Goal: Transaction & Acquisition: Purchase product/service

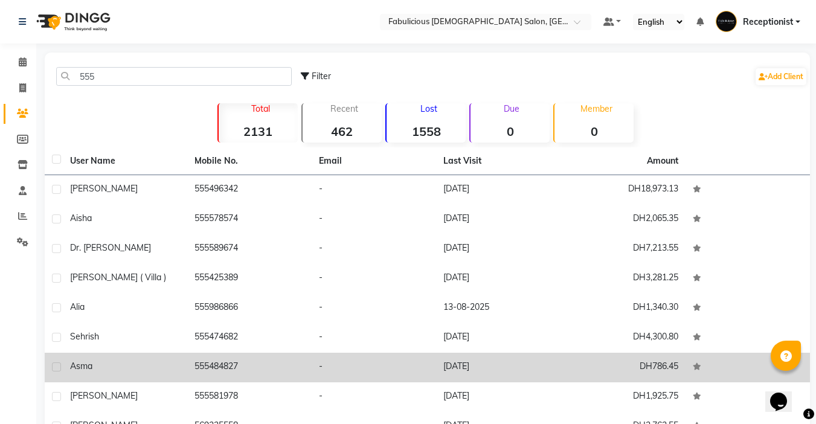
type input "555"
click at [229, 365] on td "555484827" at bounding box center [249, 368] width 124 height 30
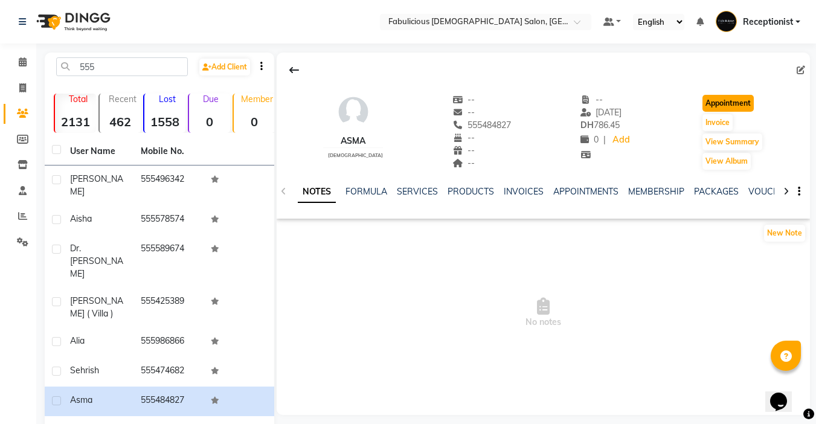
click at [732, 97] on button "Appointment" at bounding box center [728, 103] width 51 height 17
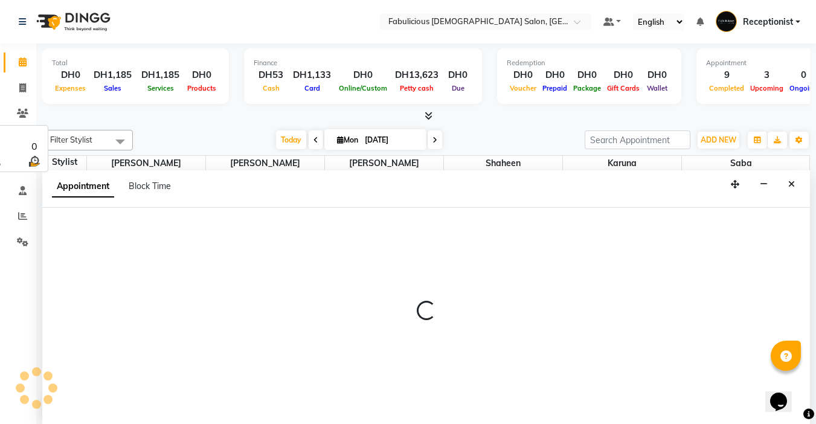
select select "tentative"
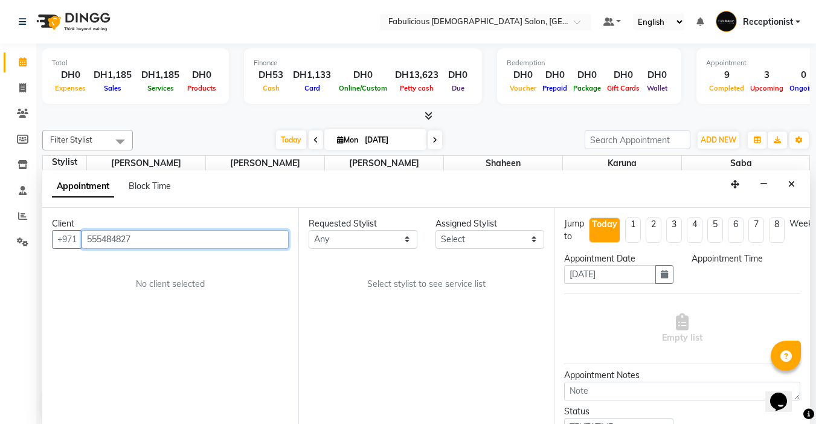
select select "600"
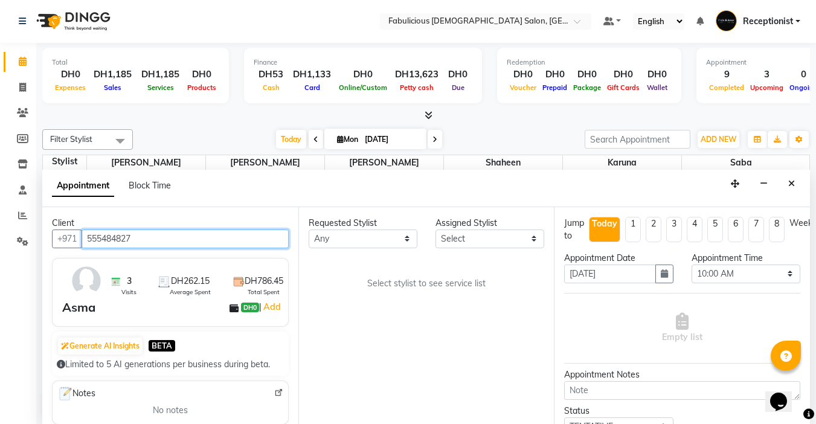
scroll to position [580, 0]
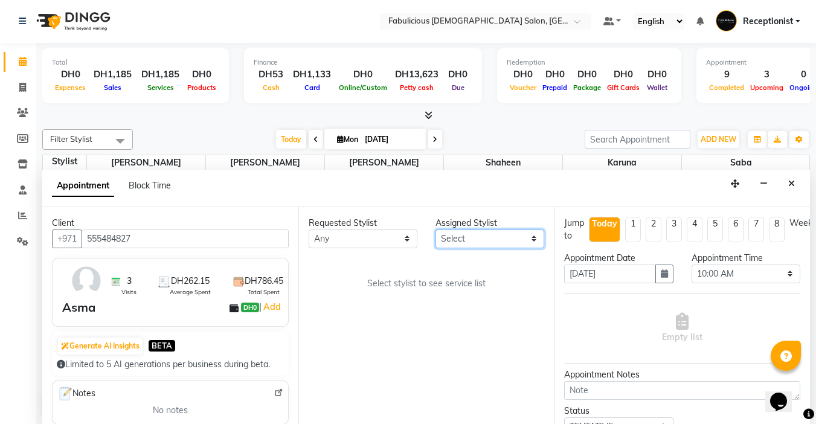
click at [529, 239] on select "Select [PERSON_NAME] [PERSON_NAME] [PERSON_NAME] [PERSON_NAME]" at bounding box center [490, 239] width 109 height 19
select select "11628"
click at [436, 230] on select "Select [PERSON_NAME] [PERSON_NAME] [PERSON_NAME] [PERSON_NAME]" at bounding box center [490, 239] width 109 height 19
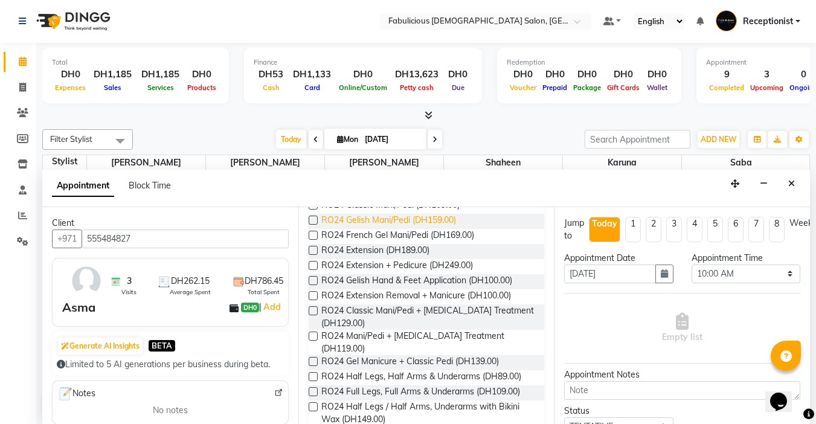
scroll to position [60, 0]
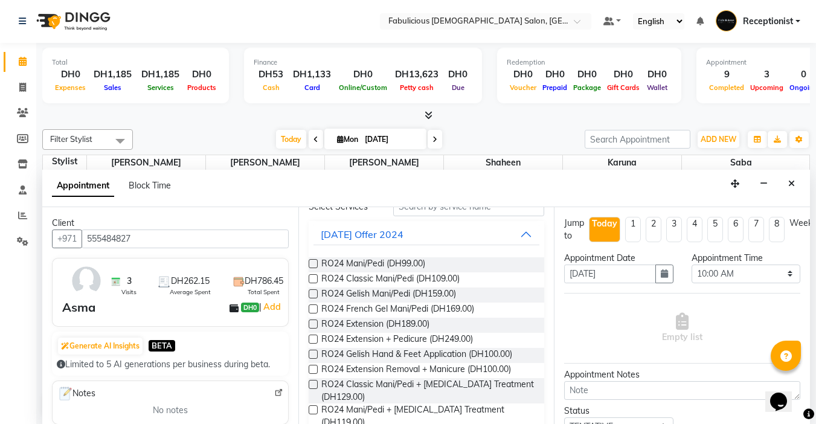
click at [314, 277] on label at bounding box center [313, 278] width 9 height 9
click at [314, 277] on input "checkbox" at bounding box center [313, 280] width 8 height 8
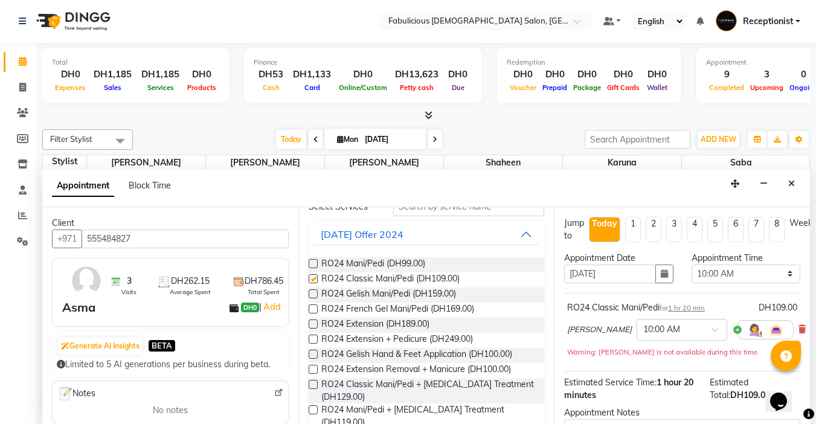
checkbox input "false"
click at [777, 275] on select "Select 10:00 AM 10:15 AM 10:30 AM 10:45 AM 11:00 AM 11:15 AM 11:30 AM 11:45 AM …" at bounding box center [746, 274] width 109 height 19
select select "1230"
click at [692, 265] on select "Select 10:00 AM 10:15 AM 10:30 AM 10:45 AM 11:00 AM 11:15 AM 11:30 AM 11:45 AM …" at bounding box center [746, 274] width 109 height 19
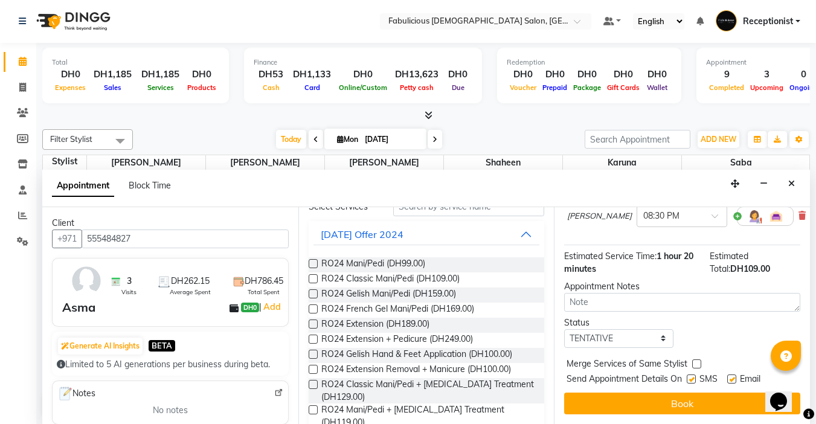
scroll to position [123, 0]
click at [696, 359] on label at bounding box center [696, 363] width 9 height 9
click at [696, 361] on input "checkbox" at bounding box center [696, 365] width 8 height 8
checkbox input "true"
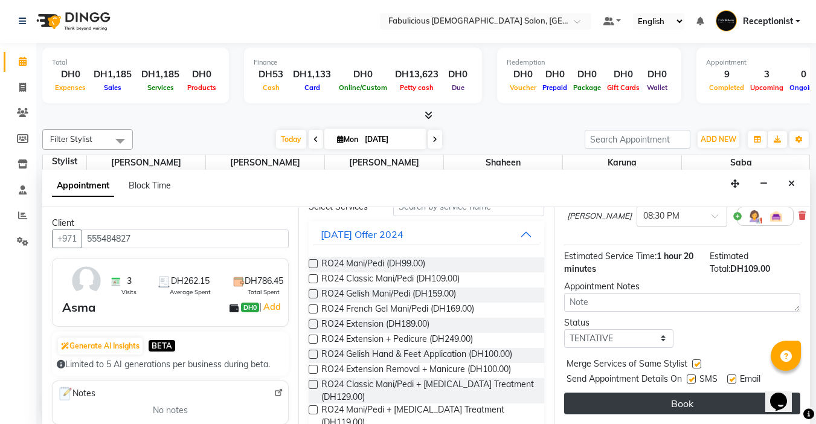
click at [686, 396] on button "Book" at bounding box center [682, 404] width 236 height 22
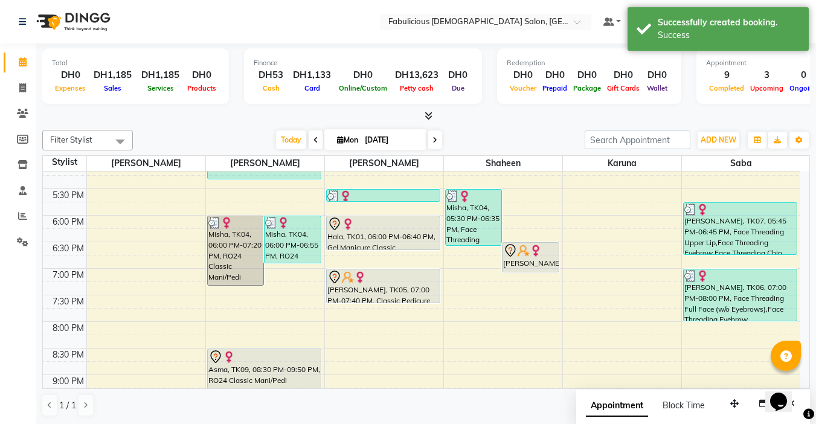
scroll to position [459, 0]
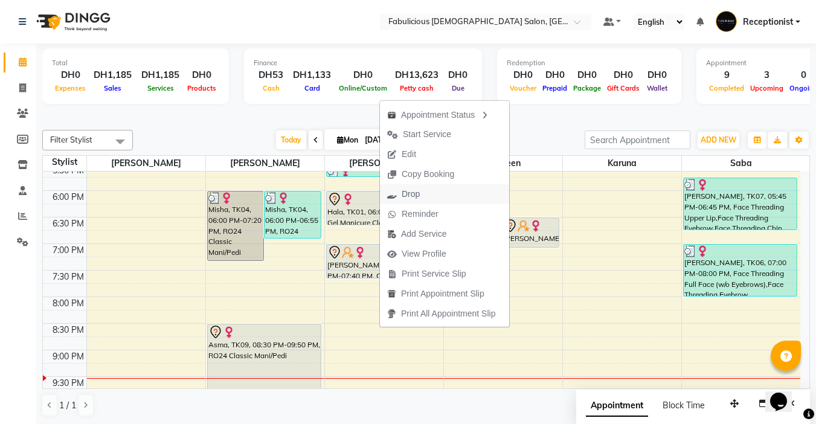
click at [408, 193] on span "Drop" at bounding box center [411, 194] width 18 height 13
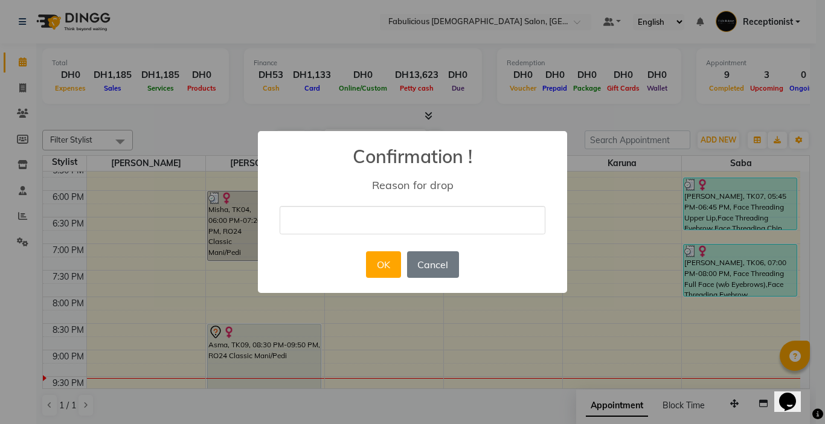
click at [380, 216] on input "text" at bounding box center [413, 220] width 266 height 28
type input "cANCELED"
click at [380, 261] on button "OK" at bounding box center [383, 264] width 34 height 27
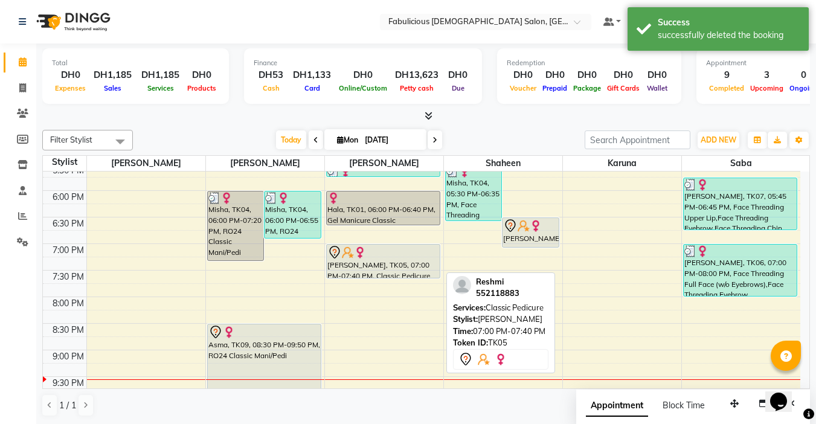
click at [399, 256] on div at bounding box center [383, 252] width 112 height 14
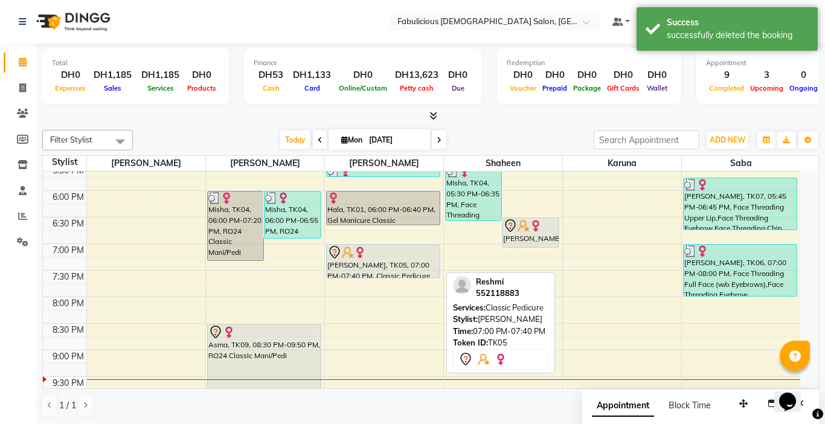
select select "7"
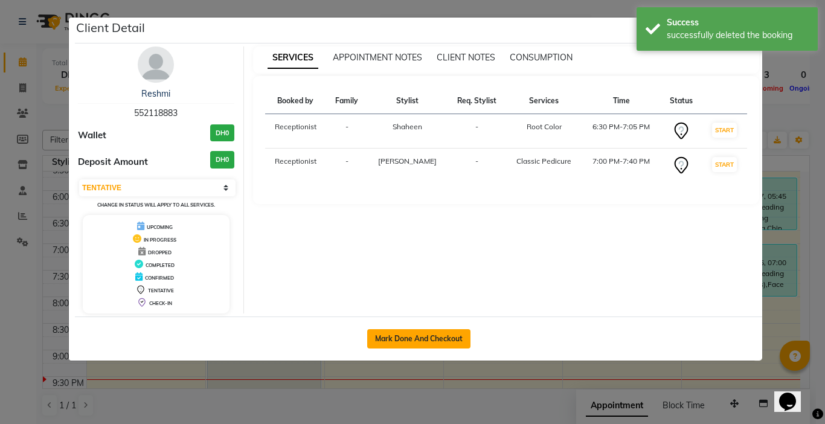
click at [433, 336] on button "Mark Done And Checkout" at bounding box center [418, 338] width 103 height 19
select select "service"
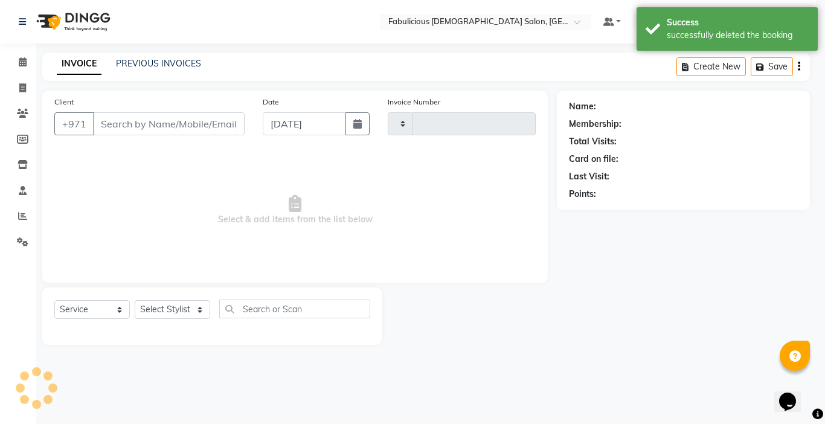
type input "2013"
select select "738"
type input "552118883"
select select "11631"
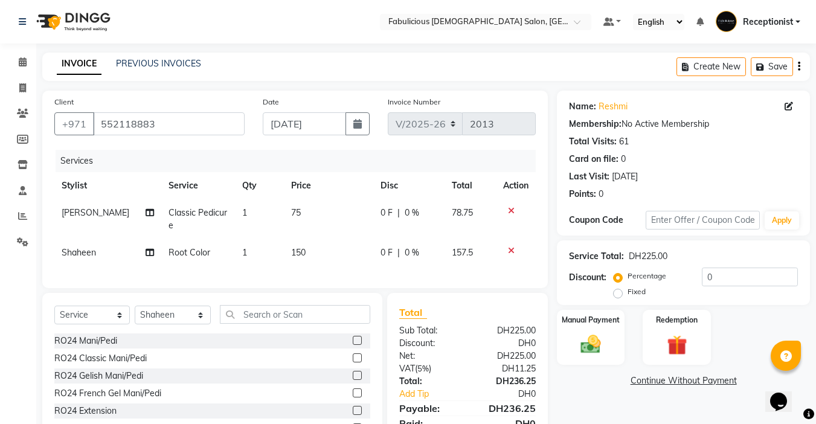
click at [195, 250] on span "Root Color" at bounding box center [190, 252] width 42 height 11
select select "11631"
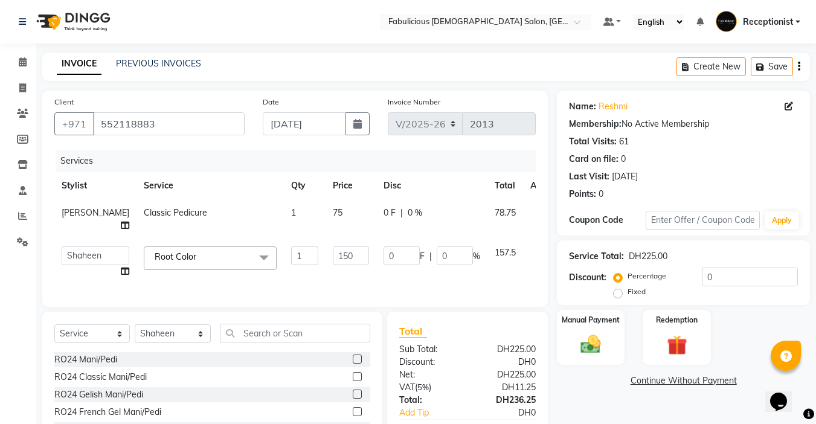
click at [252, 254] on span at bounding box center [264, 257] width 24 height 23
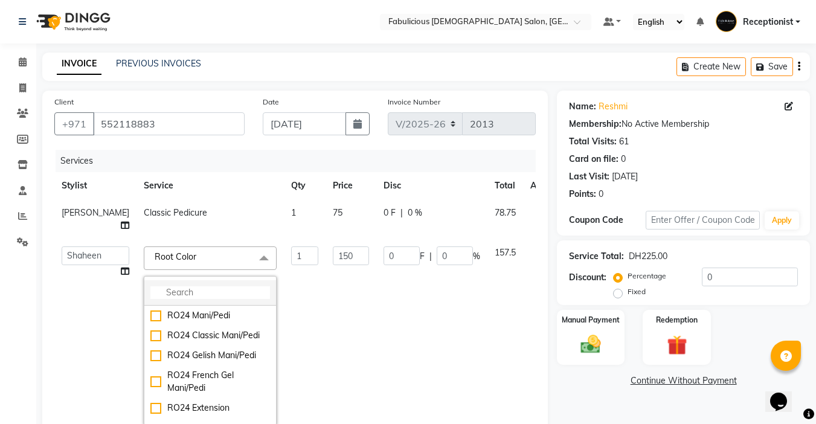
click at [190, 290] on input "multiselect-search" at bounding box center [210, 292] width 120 height 13
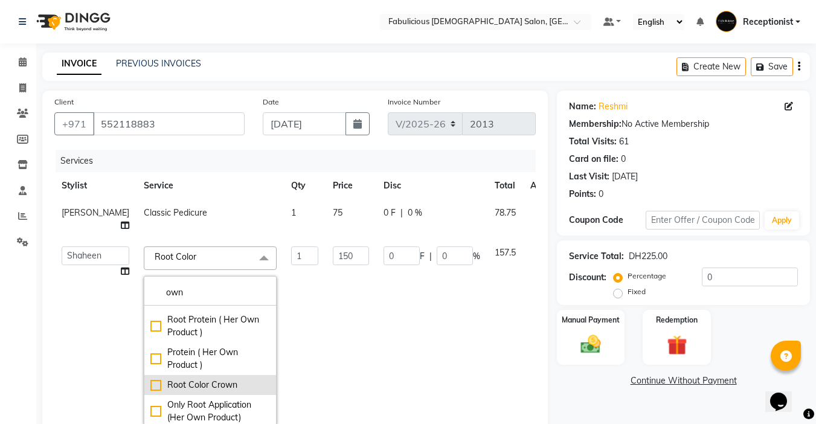
scroll to position [181, 0]
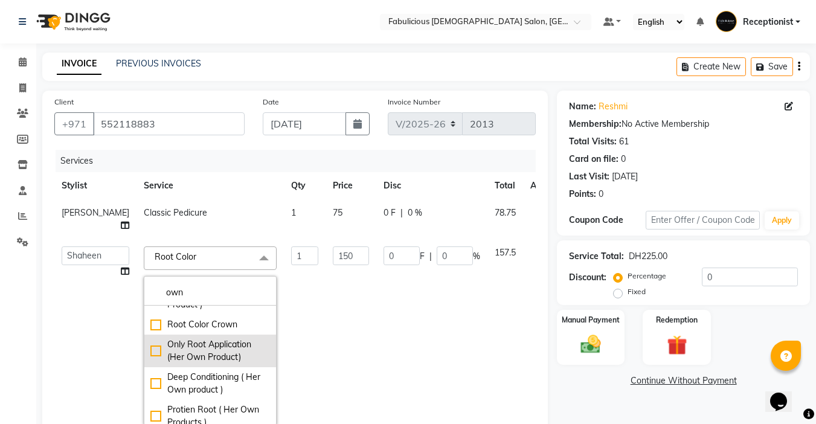
type input "own"
click at [150, 349] on div "Only Root Application (Her Own Product)" at bounding box center [210, 350] width 120 height 25
checkbox input "true"
type input "50"
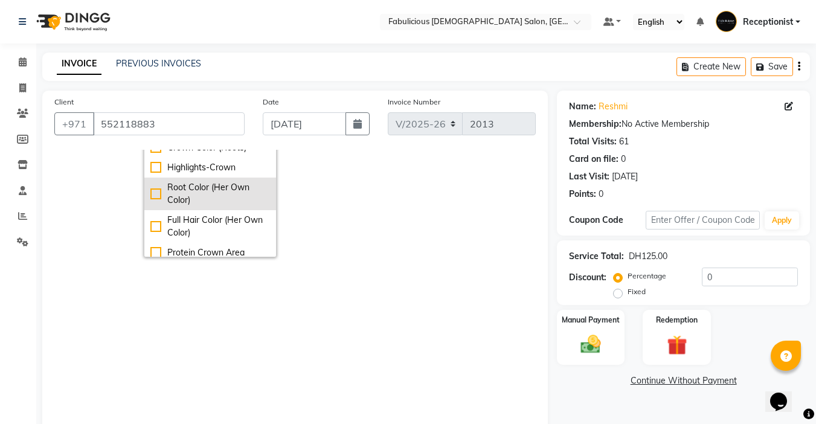
scroll to position [0, 0]
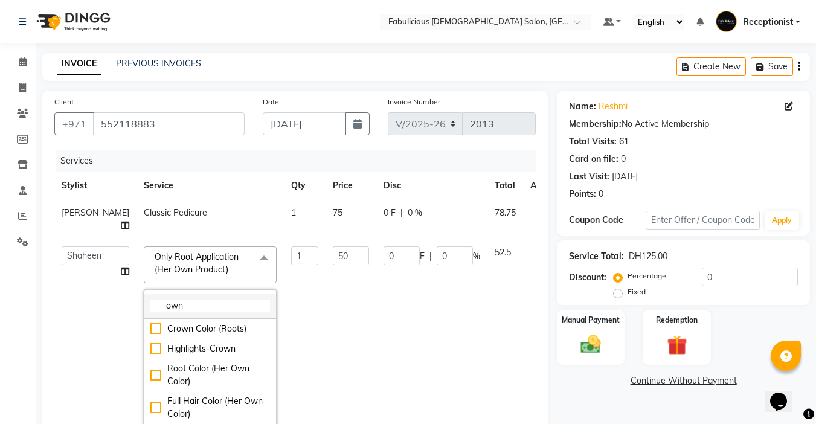
click at [155, 306] on input "own" at bounding box center [210, 306] width 120 height 13
type input "o"
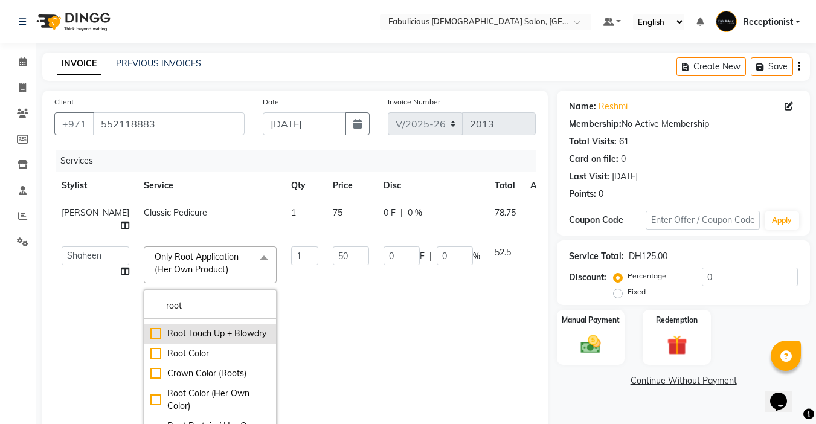
scroll to position [121, 0]
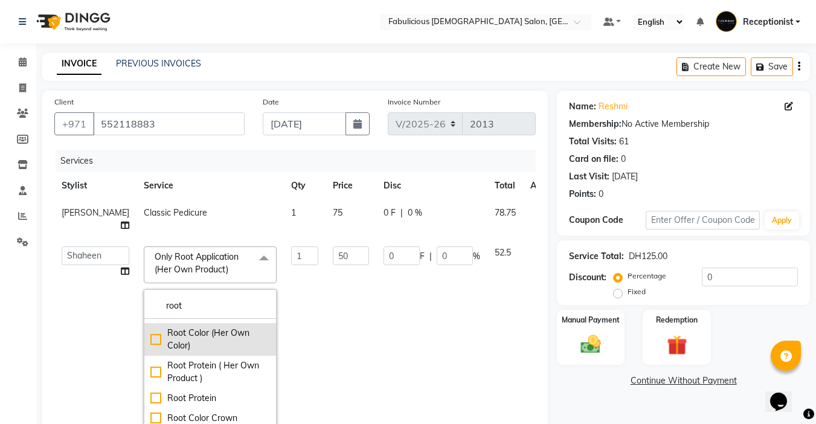
type input "root"
click at [150, 352] on div "Root Color (Her Own Color)" at bounding box center [210, 339] width 120 height 25
checkbox input "true"
checkbox input "false"
type input "100"
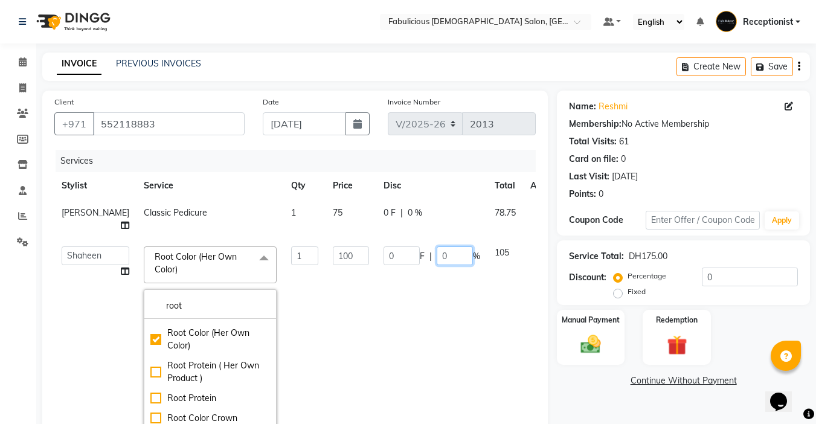
click at [437, 252] on input "0" at bounding box center [455, 255] width 36 height 19
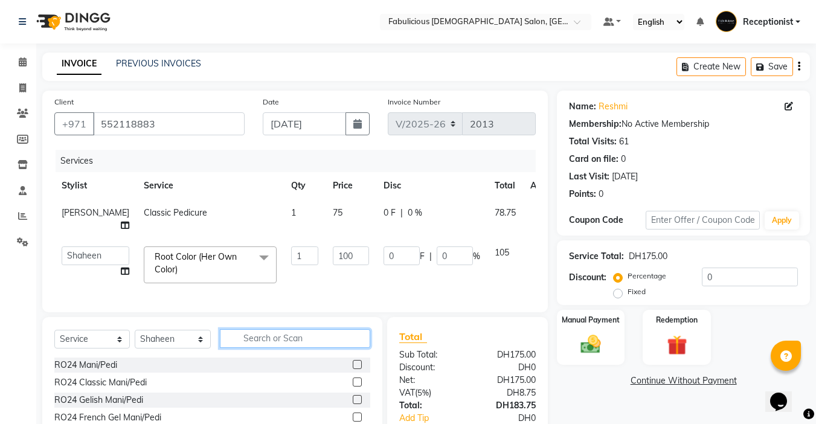
click at [333, 345] on input "text" at bounding box center [295, 338] width 150 height 19
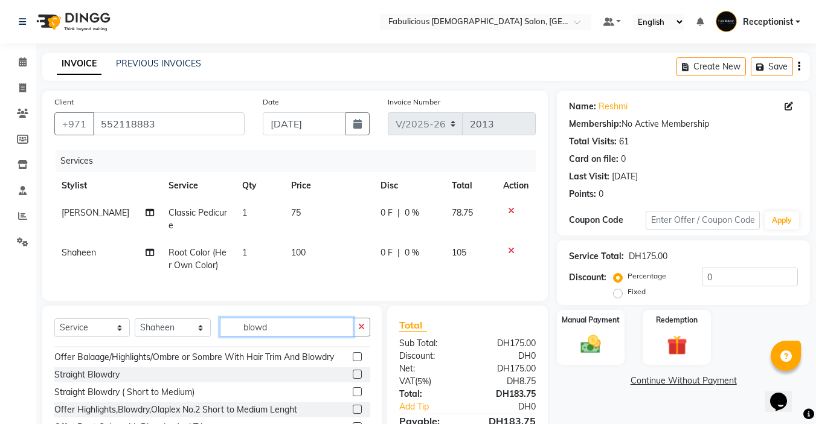
scroll to position [302, 0]
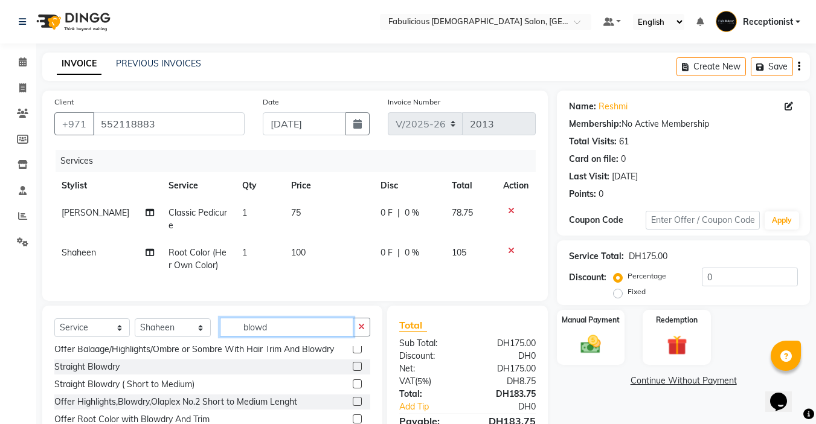
type input "blowd"
click at [353, 371] on label at bounding box center [357, 366] width 9 height 9
click at [353, 371] on input "checkbox" at bounding box center [357, 367] width 8 height 8
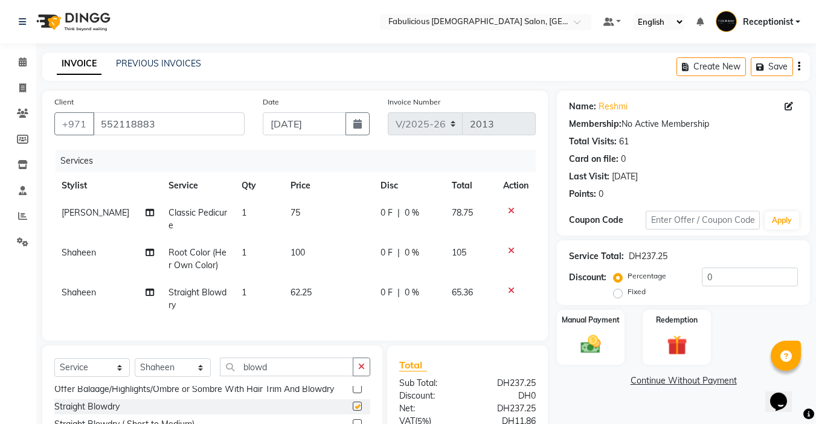
checkbox input "false"
click at [269, 376] on input "blowd" at bounding box center [286, 367] width 133 height 19
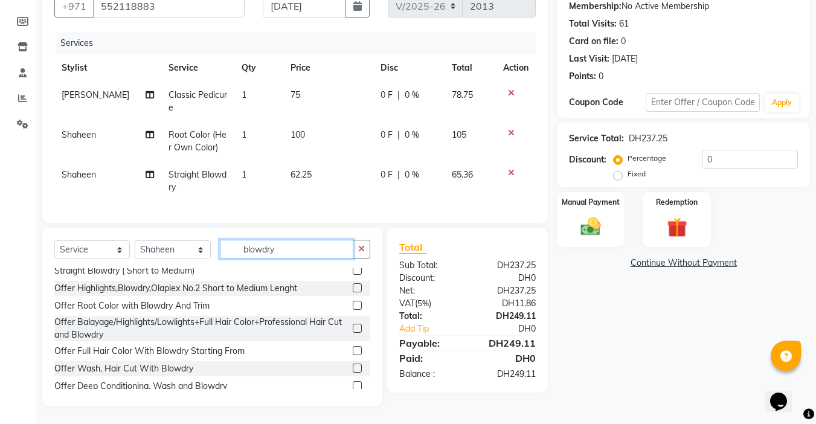
scroll to position [243, 0]
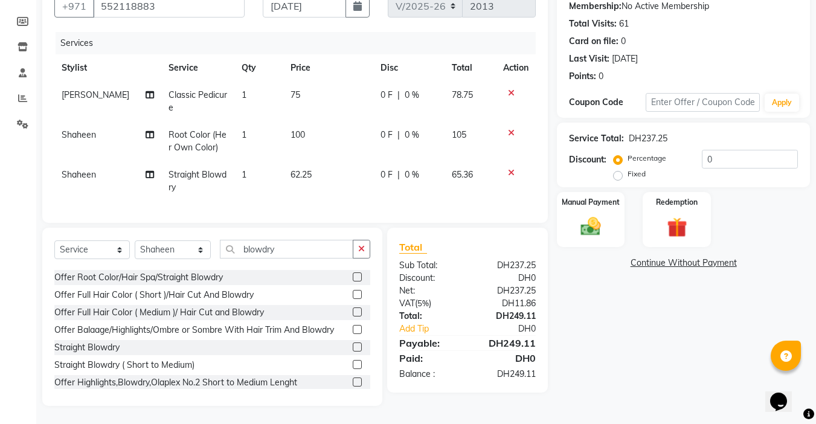
click at [312, 239] on div "Select Service Product Membership Package Voucher Prepaid Gift Card Select Styl…" at bounding box center [212, 317] width 340 height 178
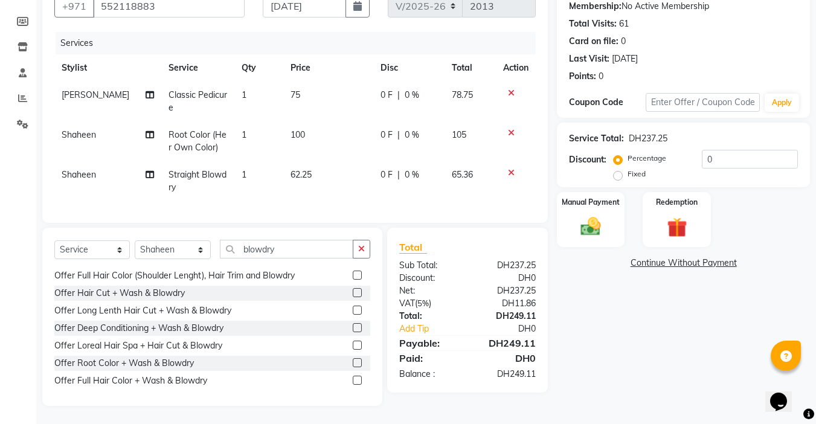
scroll to position [485, 0]
click at [297, 259] on input "blowdry" at bounding box center [286, 249] width 133 height 19
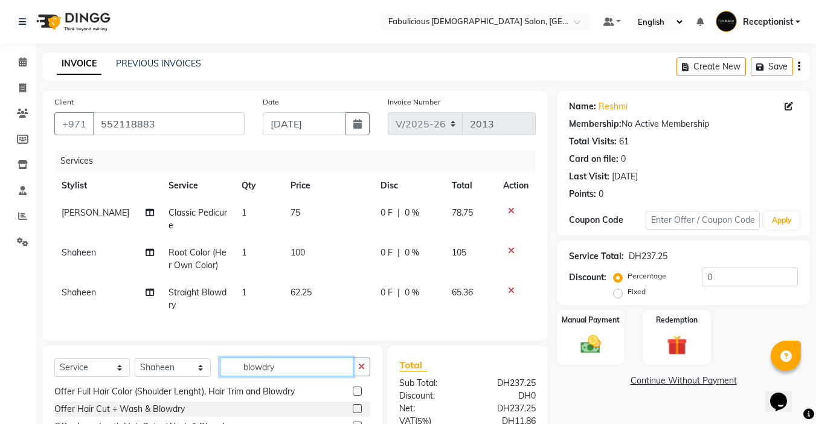
scroll to position [0, 0]
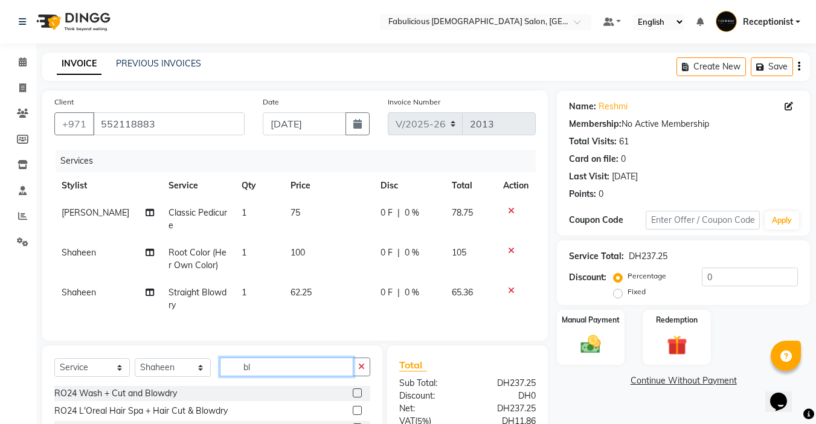
type input "b"
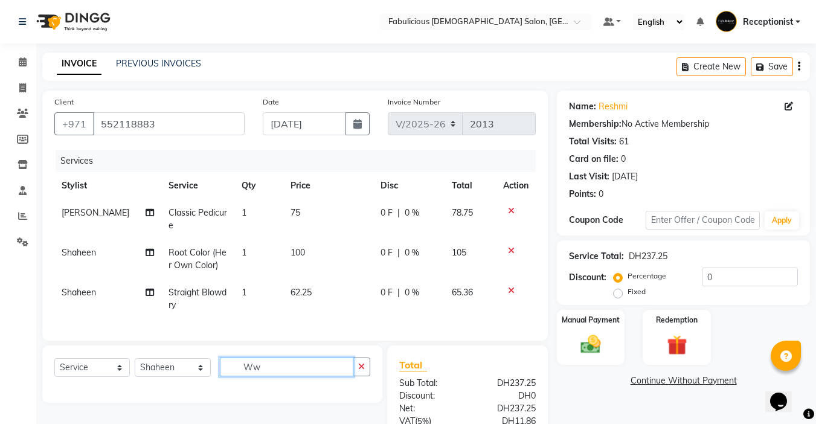
type input "W"
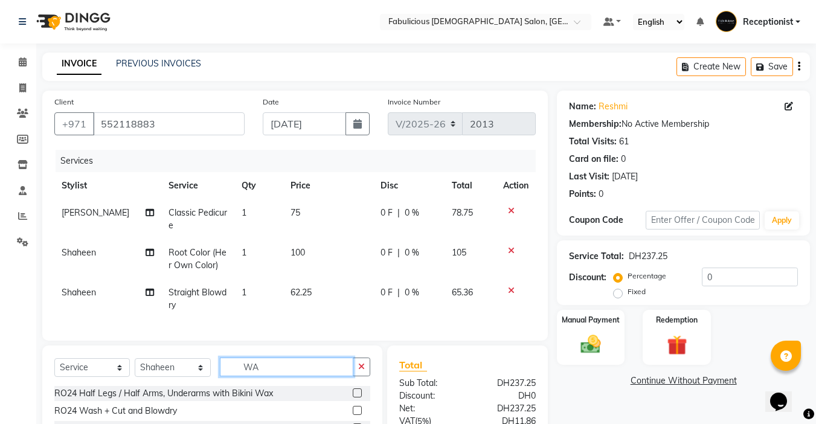
type input "W"
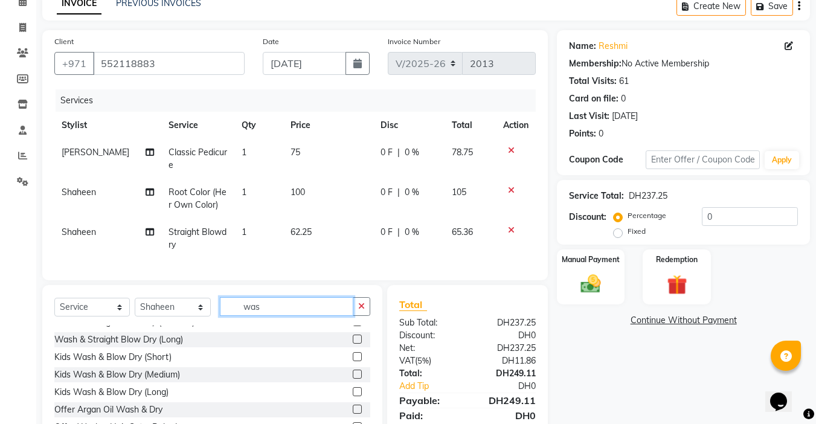
scroll to position [304, 0]
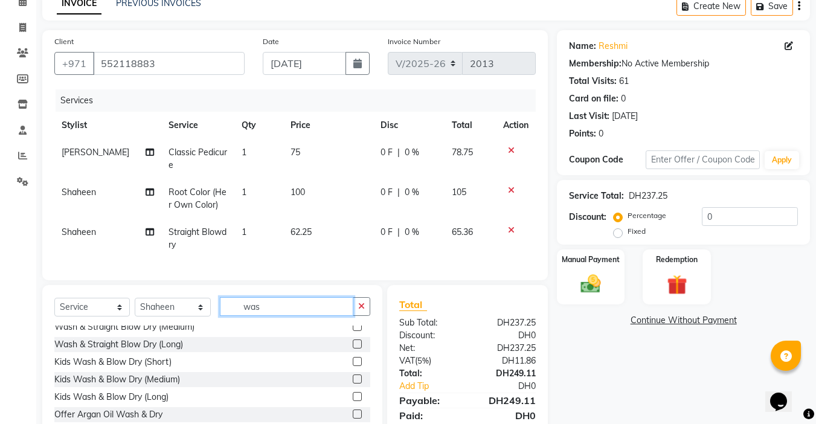
click at [306, 313] on input "was" at bounding box center [286, 306] width 133 height 19
type input "w"
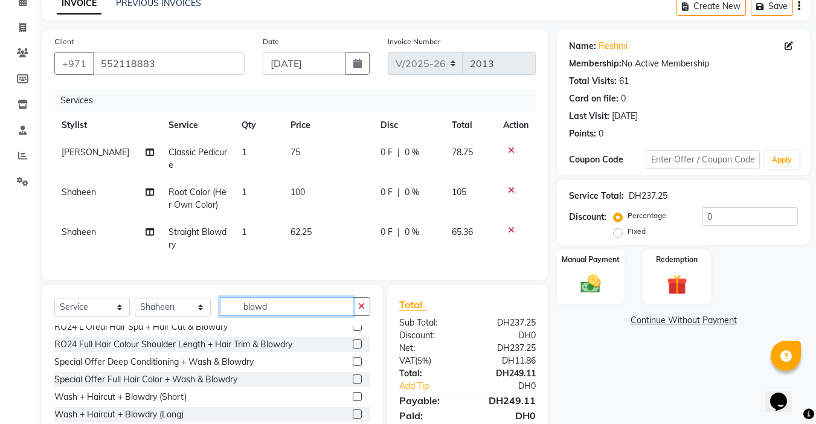
scroll to position [6, 0]
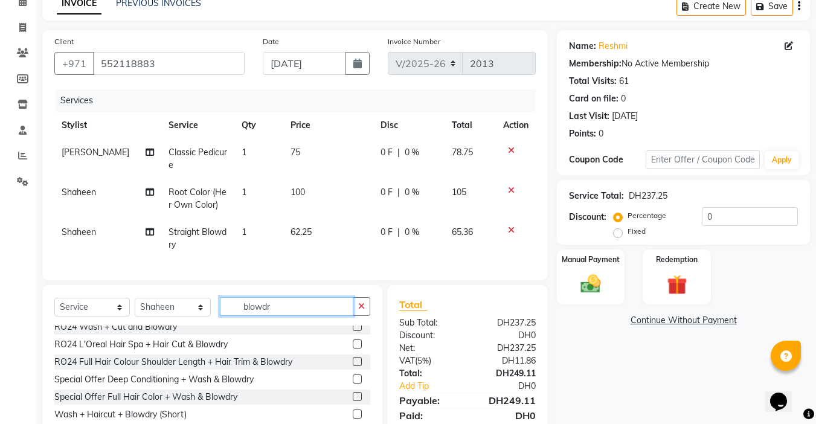
type input "blowdry"
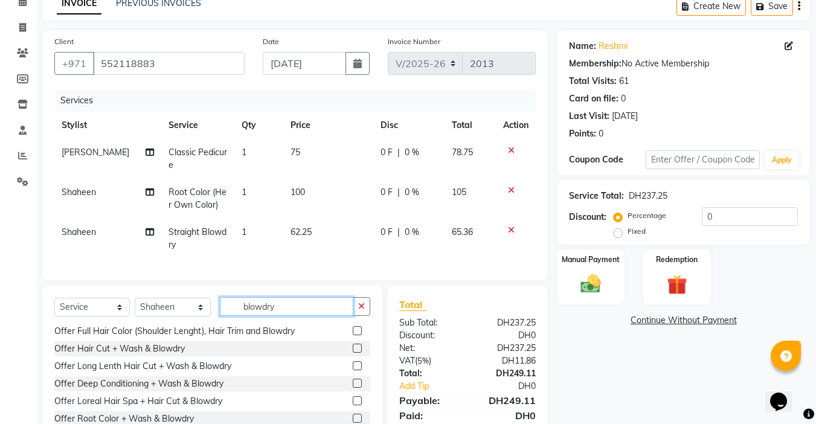
scroll to position [0, 0]
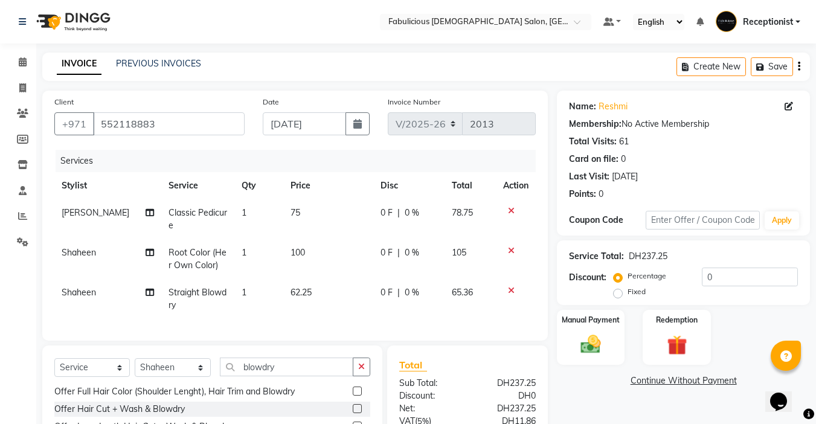
drag, startPoint x: 212, startPoint y: 291, endPoint x: 337, endPoint y: 341, distance: 134.5
click at [212, 291] on span "Straight Blowdry" at bounding box center [198, 299] width 58 height 24
click at [360, 376] on button "button" at bounding box center [362, 367] width 18 height 19
select select "11631"
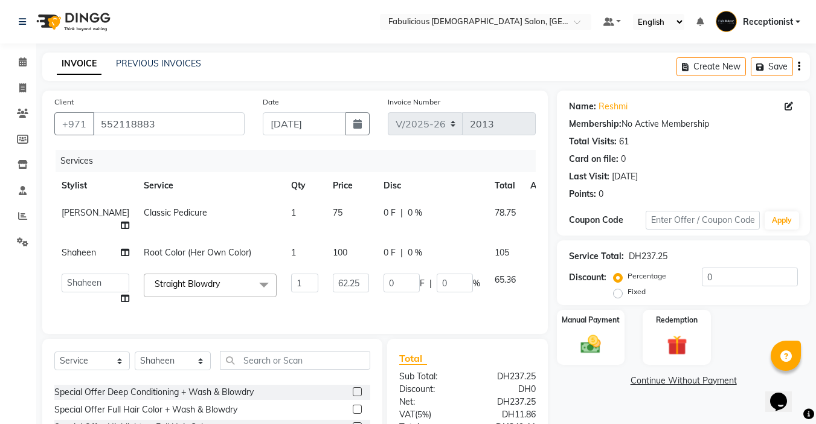
click at [252, 284] on span at bounding box center [264, 285] width 24 height 23
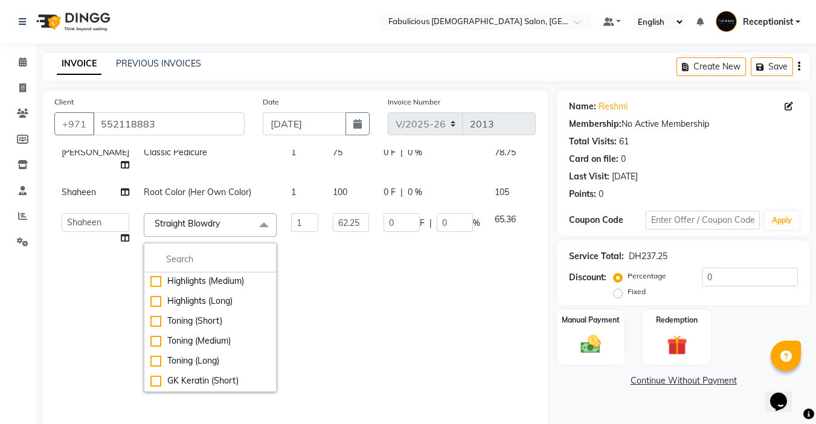
scroll to position [5255, 0]
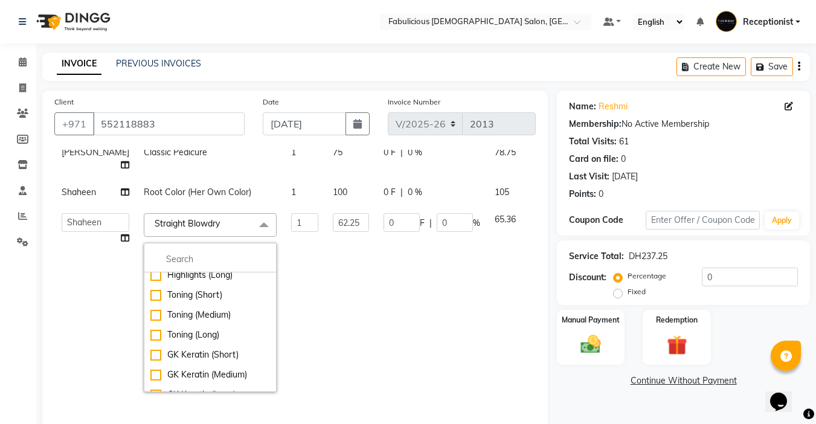
click at [150, 82] on div "Blow Dry (Medium)" at bounding box center [210, 75] width 120 height 13
checkbox input "true"
checkbox input "false"
type input "100"
click at [437, 232] on input "0" at bounding box center [455, 222] width 36 height 19
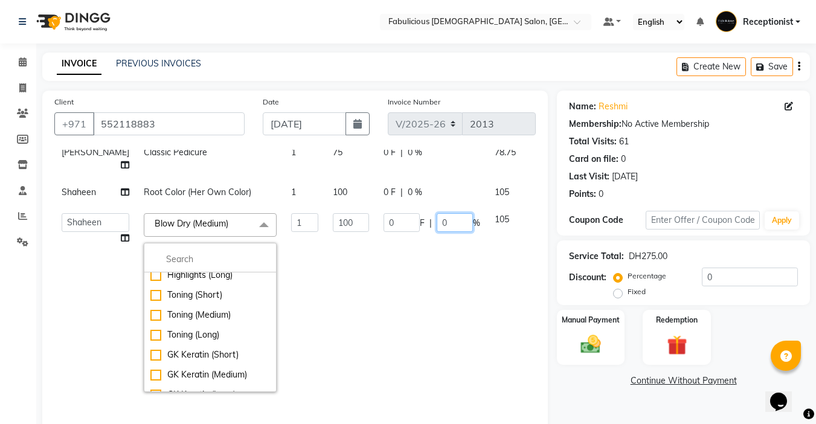
scroll to position [0, 0]
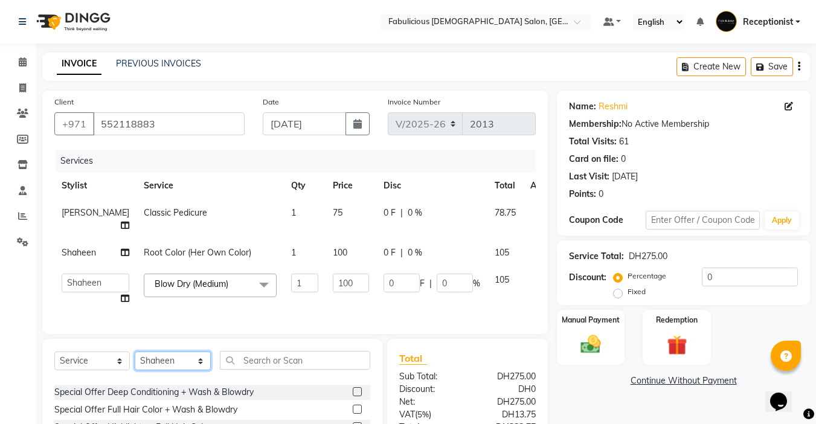
click at [200, 365] on div "Select Service Product Membership Package Voucher Prepaid Gift Card Select Styl…" at bounding box center [212, 428] width 340 height 178
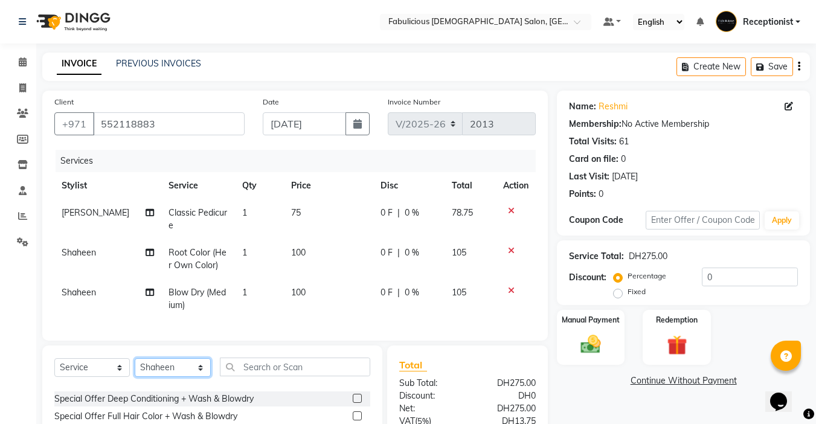
select select "11630"
click at [135, 367] on select "Select Stylist [PERSON_NAME] [PERSON_NAME] [PERSON_NAME] [PERSON_NAME] Receptio…" at bounding box center [173, 367] width 76 height 19
click at [314, 370] on input "text" at bounding box center [295, 367] width 150 height 19
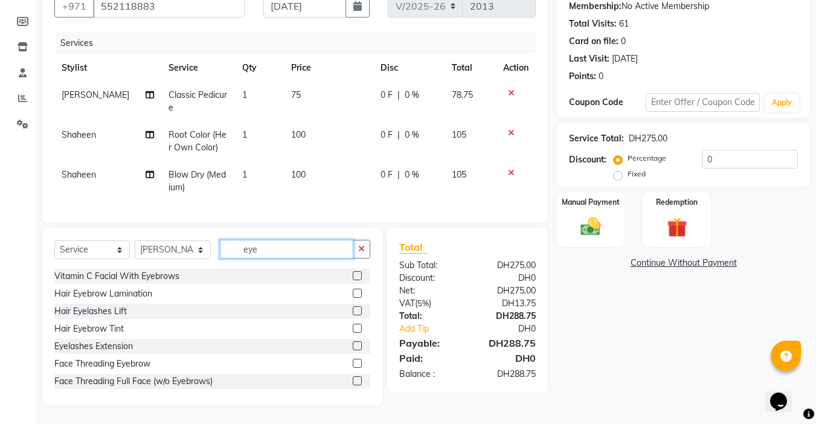
scroll to position [204, 0]
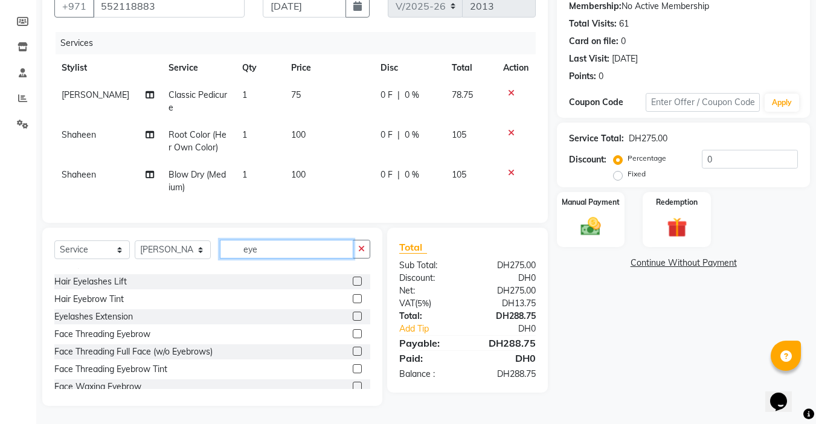
type input "eye"
click at [353, 331] on label at bounding box center [357, 333] width 9 height 9
click at [353, 331] on input "checkbox" at bounding box center [357, 334] width 8 height 8
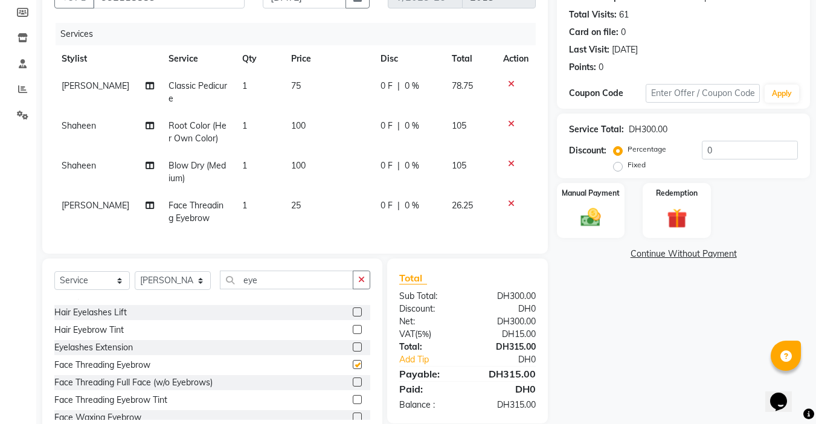
checkbox input "false"
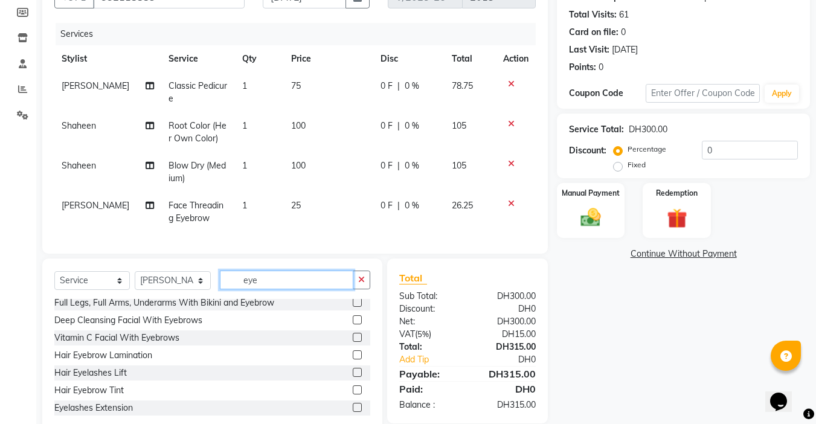
click at [283, 288] on input "eye" at bounding box center [286, 280] width 133 height 19
type input "e"
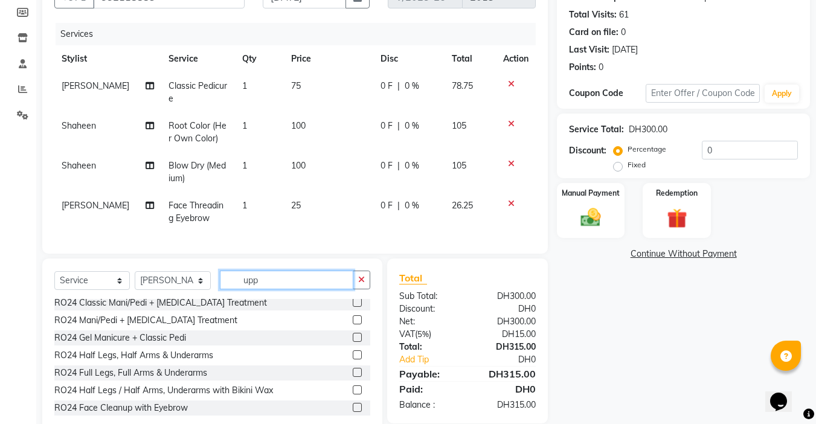
scroll to position [0, 0]
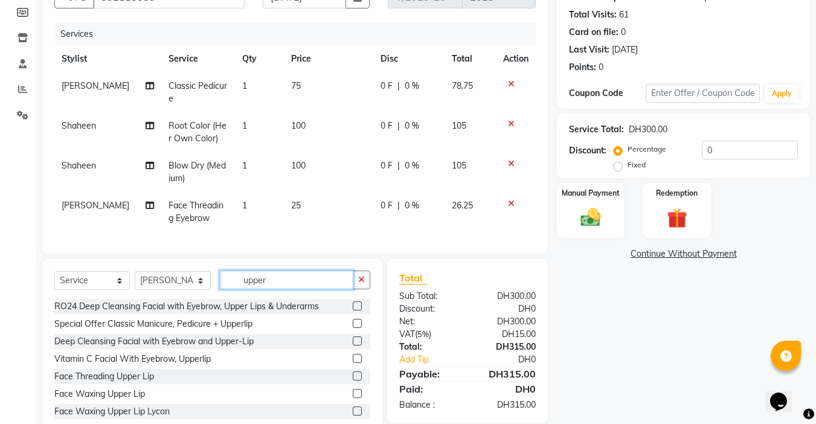
type input "upper"
click at [353, 380] on div at bounding box center [362, 376] width 18 height 15
click at [353, 381] on label at bounding box center [357, 376] width 9 height 9
click at [353, 381] on input "checkbox" at bounding box center [357, 377] width 8 height 8
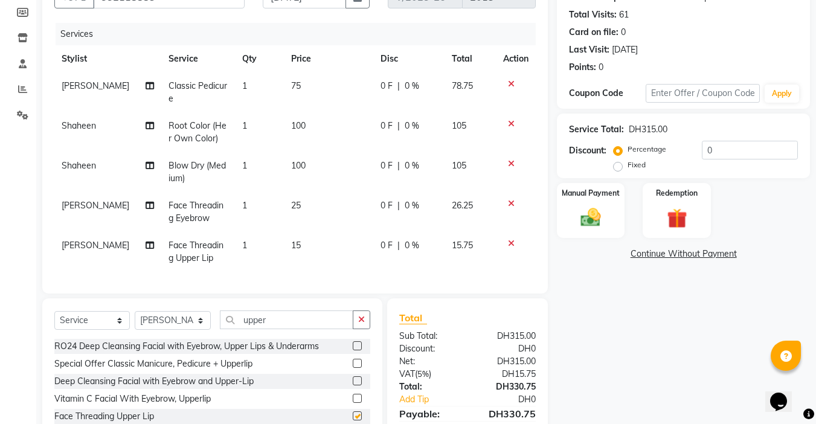
checkbox input "false"
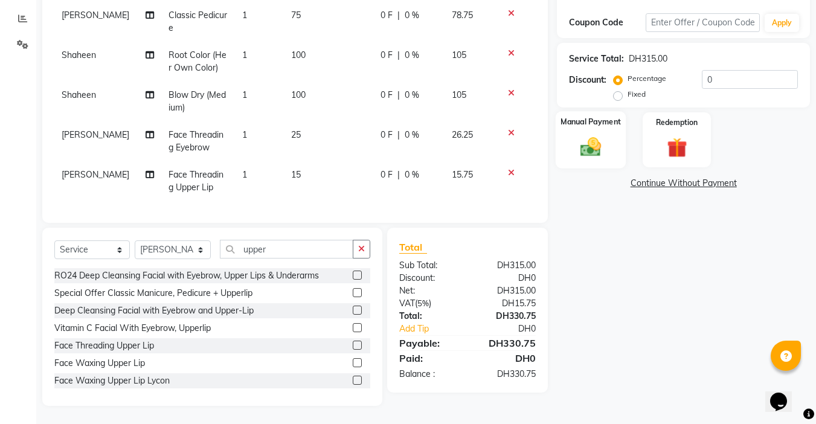
click at [593, 135] on img at bounding box center [591, 147] width 34 height 24
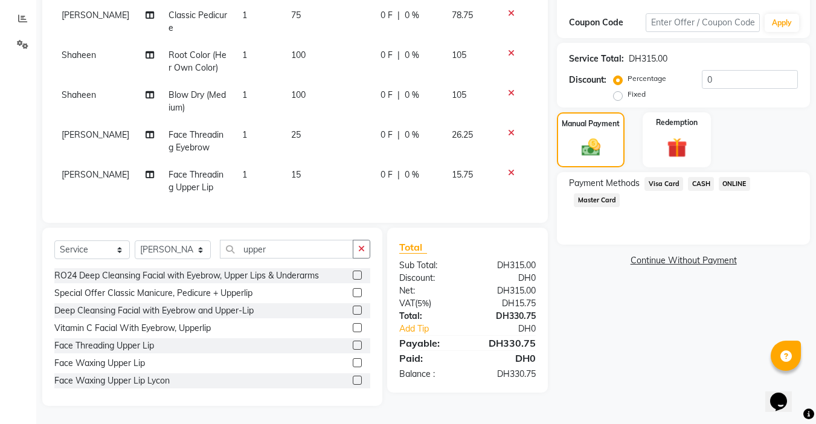
click at [606, 193] on span "Master Card" at bounding box center [597, 200] width 46 height 14
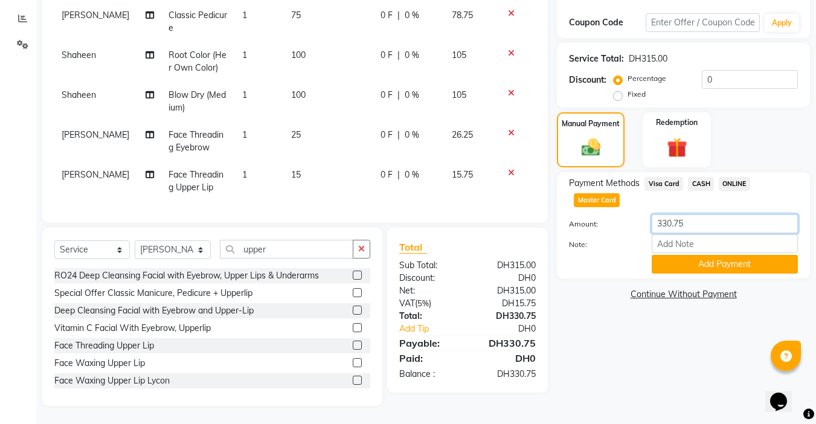
click at [706, 214] on input "330.75" at bounding box center [725, 223] width 146 height 19
type input "3"
type input "300"
click at [715, 259] on button "Add Payment" at bounding box center [725, 264] width 146 height 19
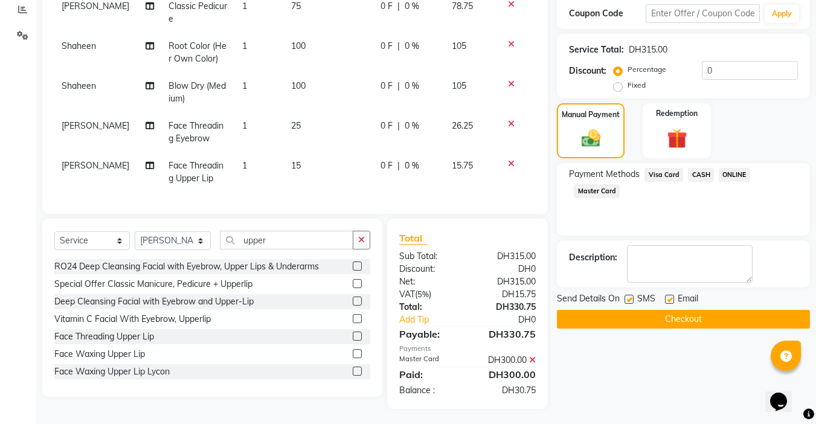
click at [695, 174] on span "CASH" at bounding box center [701, 175] width 26 height 14
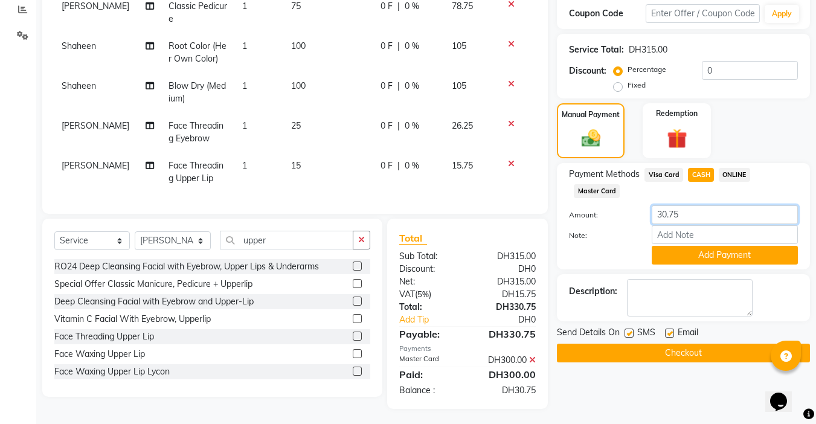
click at [692, 214] on input "30.75" at bounding box center [725, 214] width 146 height 19
type input "3"
type input "30.75"
click at [698, 229] on input "Note:" at bounding box center [725, 234] width 146 height 19
type input "credit"
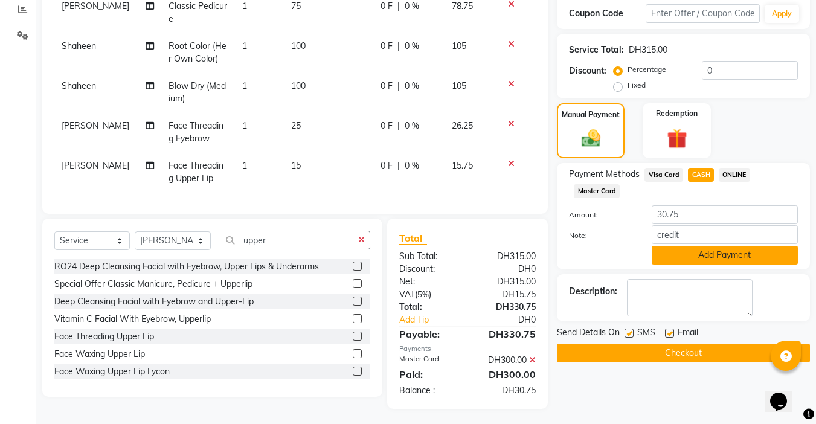
click at [719, 253] on button "Add Payment" at bounding box center [725, 255] width 146 height 19
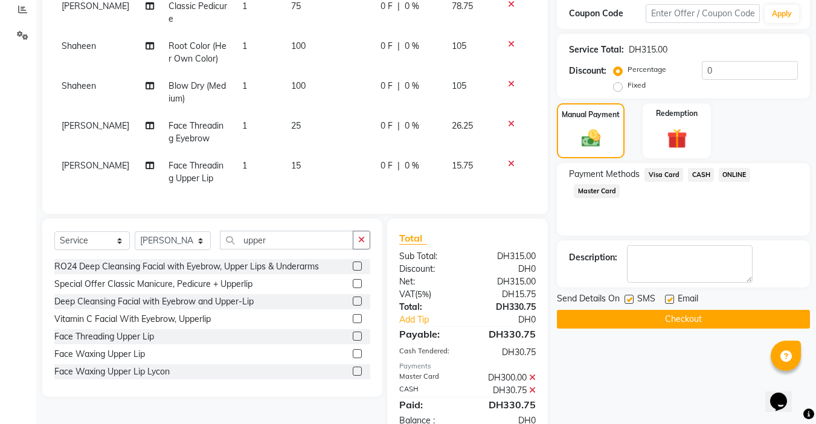
click at [690, 321] on button "Checkout" at bounding box center [683, 319] width 253 height 19
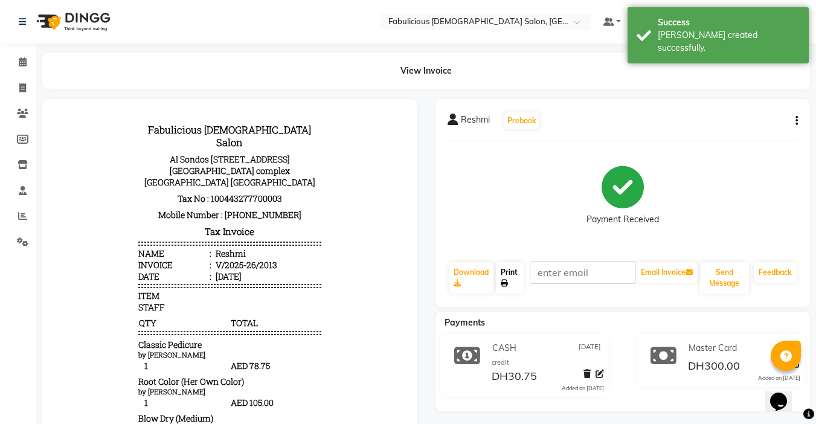
click at [512, 272] on link "Print" at bounding box center [510, 277] width 28 height 31
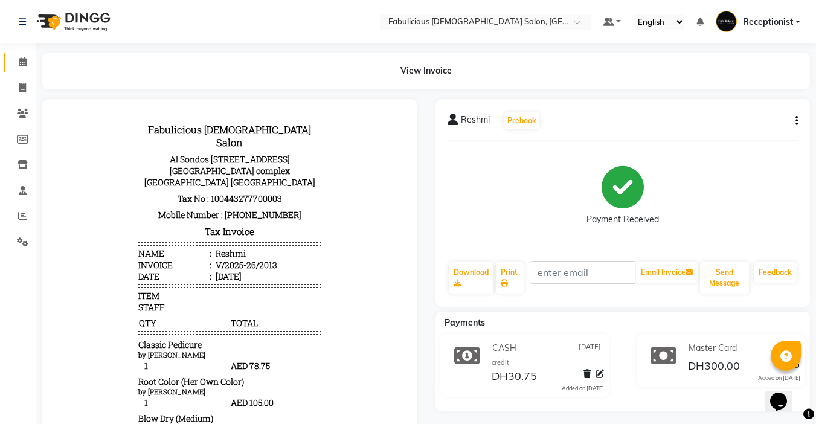
click at [22, 58] on icon at bounding box center [23, 61] width 8 height 9
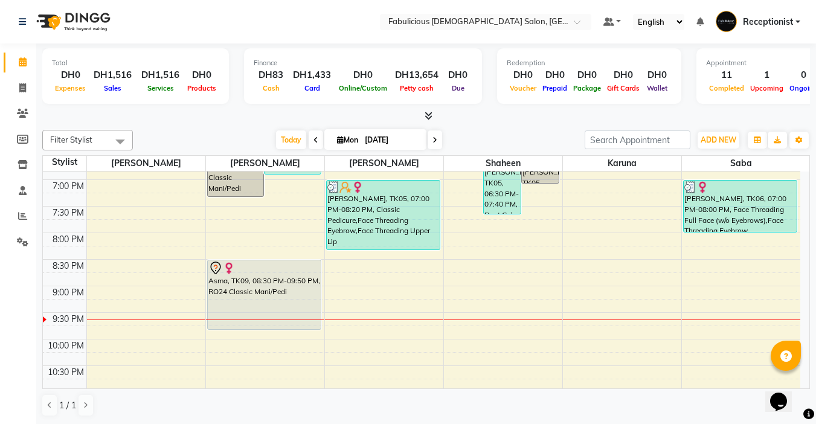
scroll to position [544, 0]
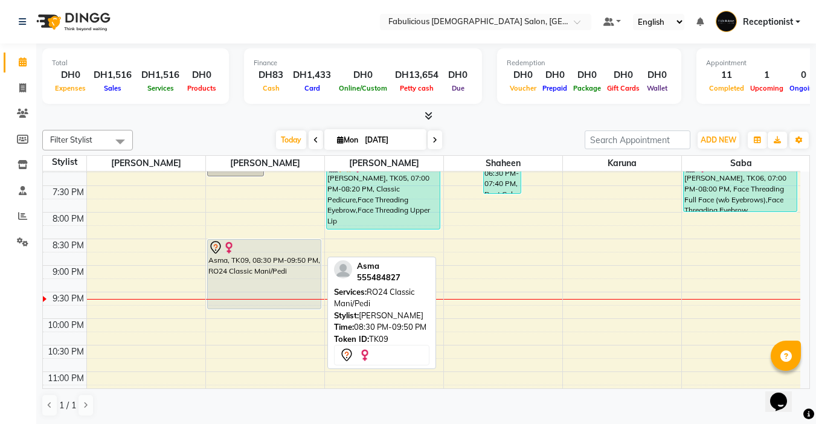
click at [281, 266] on div "Asma, TK09, 08:30 PM-09:50 PM, RO24 Classic Mani/Pedi" at bounding box center [264, 274] width 113 height 69
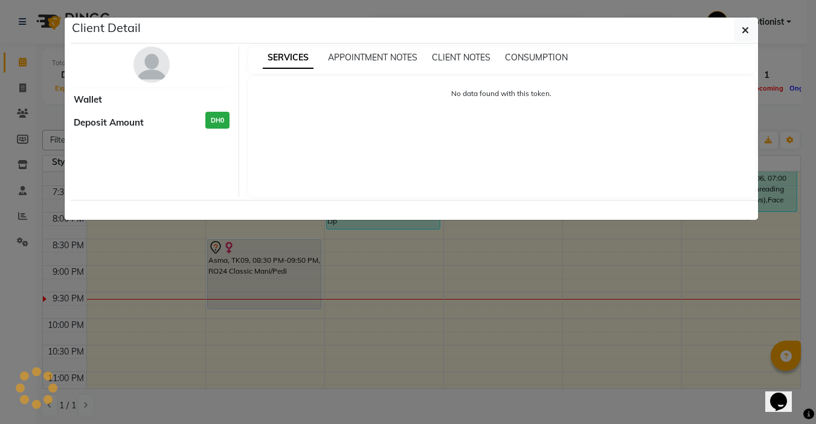
select select "7"
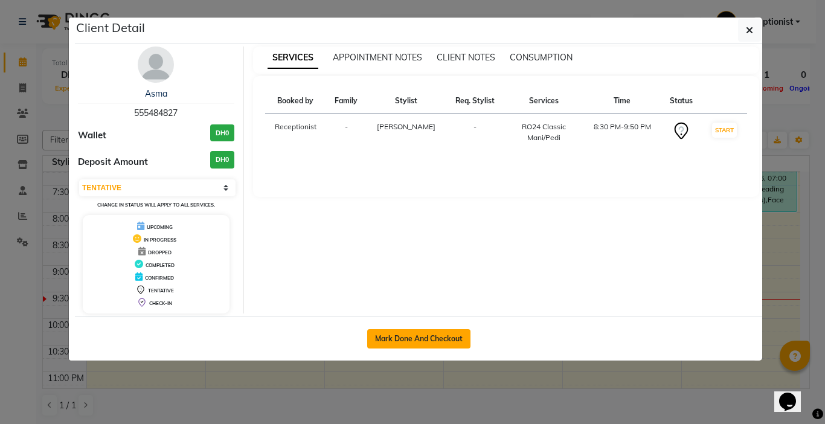
click at [415, 336] on button "Mark Done And Checkout" at bounding box center [418, 338] width 103 height 19
select select "service"
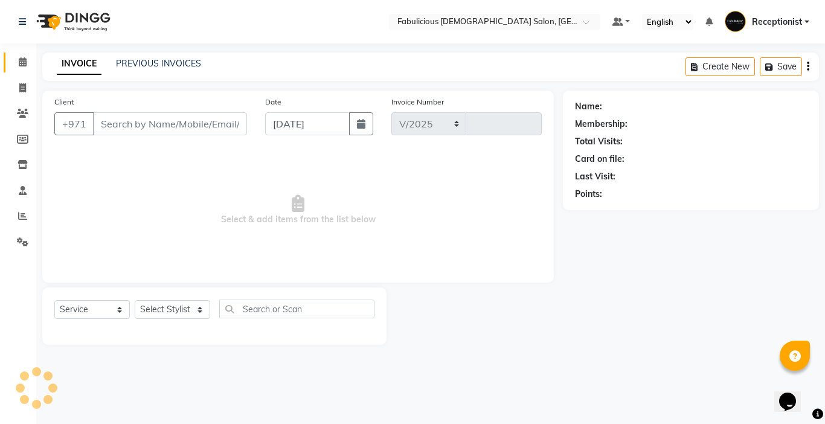
select select "738"
type input "2014"
type input "555484827"
select select "11628"
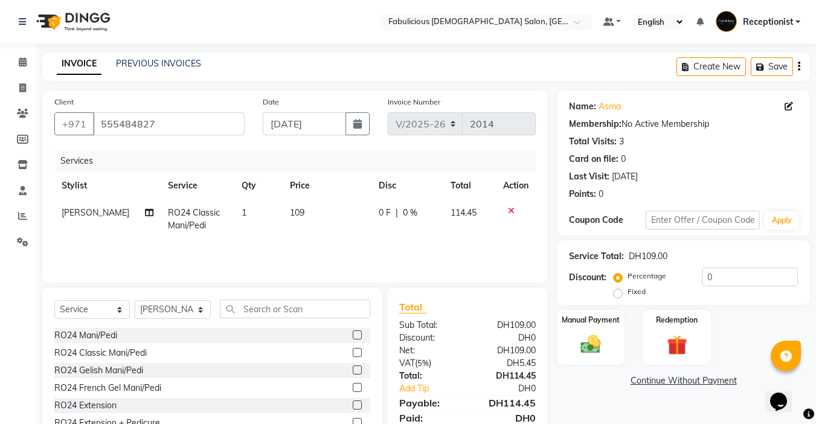
click at [320, 208] on td "109" at bounding box center [327, 219] width 89 height 40
select select "11628"
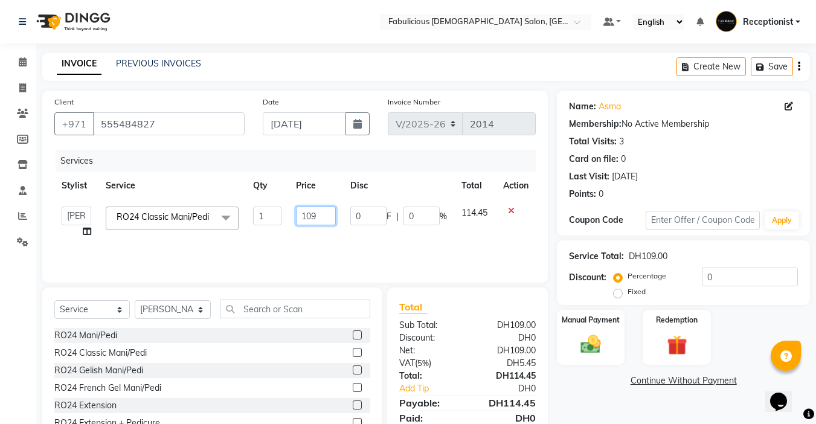
click at [324, 213] on input "109" at bounding box center [316, 216] width 40 height 19
type input "110"
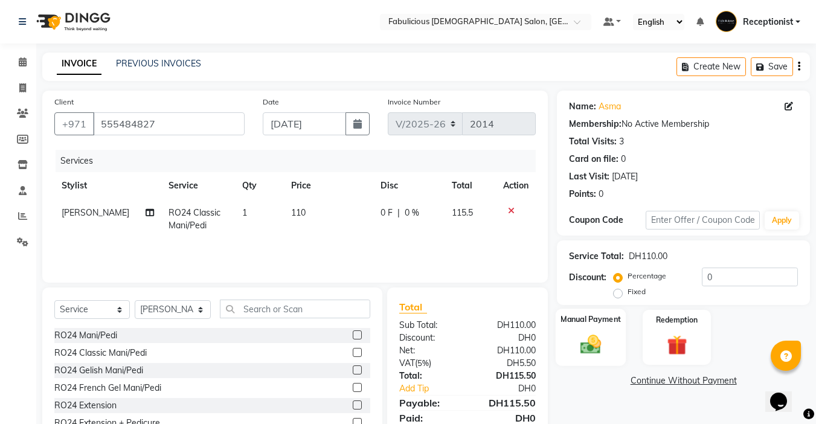
scroll to position [60, 0]
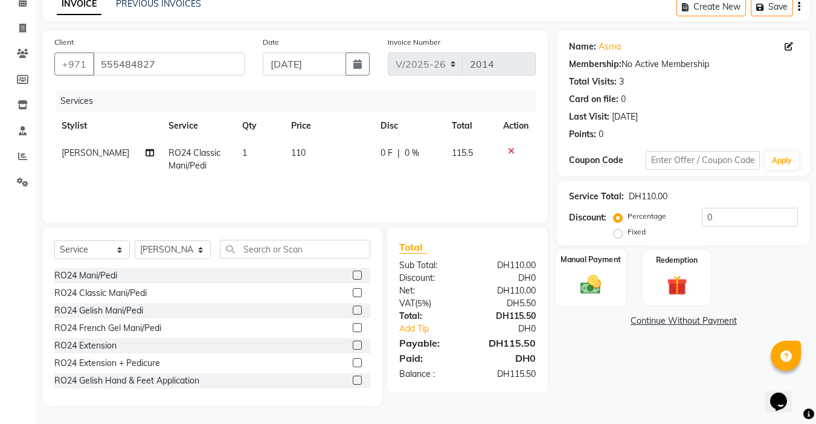
click at [590, 275] on img at bounding box center [591, 284] width 34 height 24
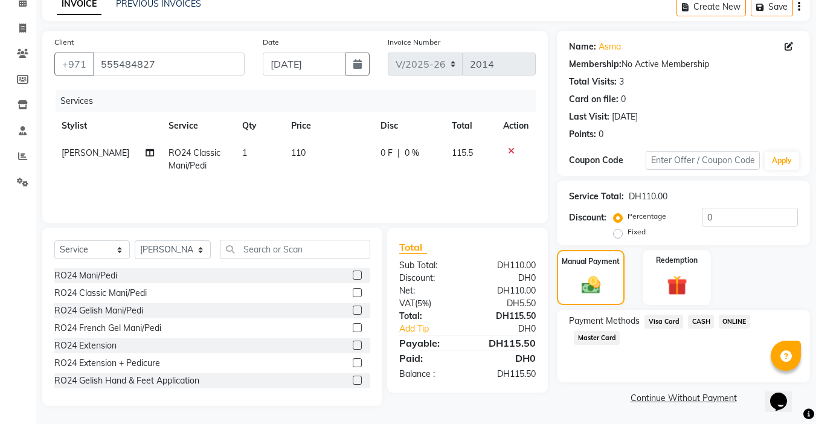
click at [662, 323] on span "Visa Card" at bounding box center [664, 322] width 39 height 14
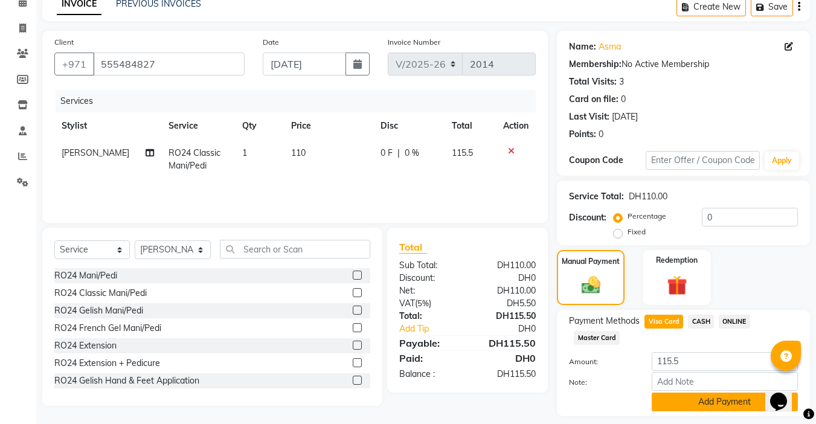
click at [732, 401] on button "Add Payment" at bounding box center [725, 402] width 146 height 19
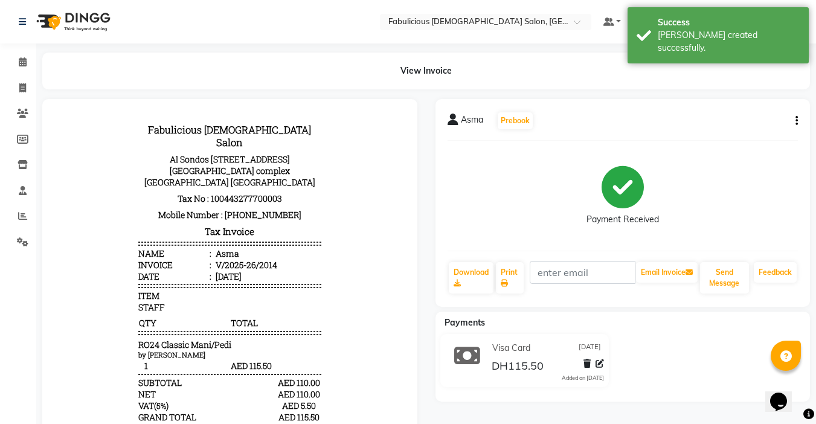
click at [799, 120] on div "Asma Prebook Payment Received Download Print Email Invoice Send Message Feedback" at bounding box center [623, 203] width 375 height 208
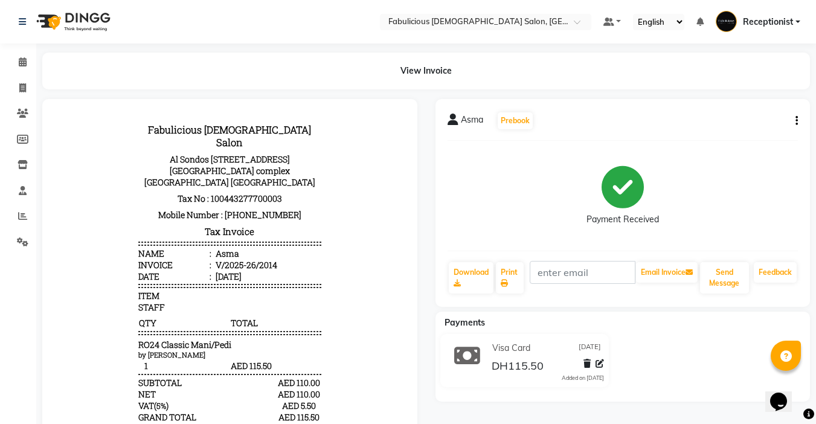
click at [798, 121] on div "Asma Prebook Payment Received Download Print Email Invoice Send Message Feedback" at bounding box center [623, 203] width 375 height 208
click at [797, 121] on icon "button" at bounding box center [797, 121] width 2 height 1
click at [728, 111] on div "Split Service Amount" at bounding box center [736, 113] width 83 height 15
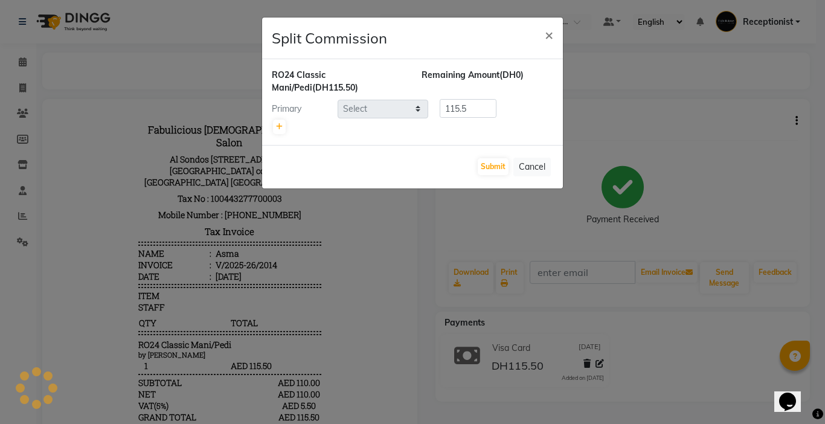
select select "11628"
click at [283, 124] on link at bounding box center [279, 127] width 13 height 14
type input "57.75"
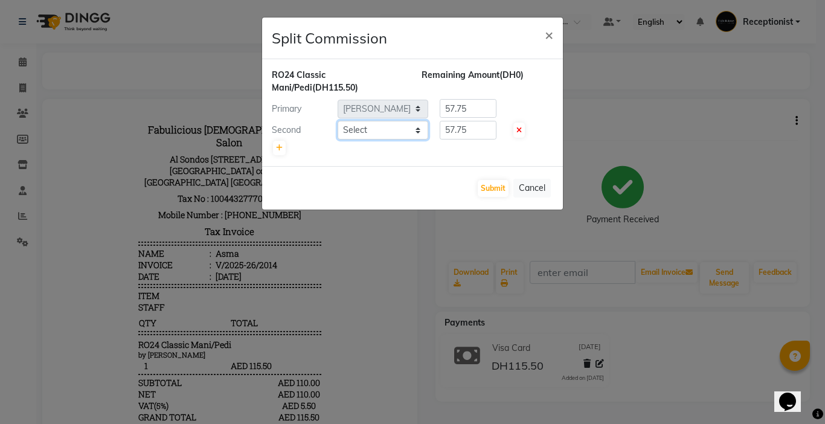
click at [407, 130] on select "Select [PERSON_NAME] [PERSON_NAME] [PERSON_NAME] [PERSON_NAME] Receptionist [PE…" at bounding box center [383, 130] width 91 height 19
select select "11630"
click at [338, 121] on select "Select [PERSON_NAME] [PERSON_NAME] [PERSON_NAME] [PERSON_NAME] Receptionist [PE…" at bounding box center [383, 130] width 91 height 19
click at [479, 105] on input "57.75" at bounding box center [468, 108] width 57 height 19
type input "5"
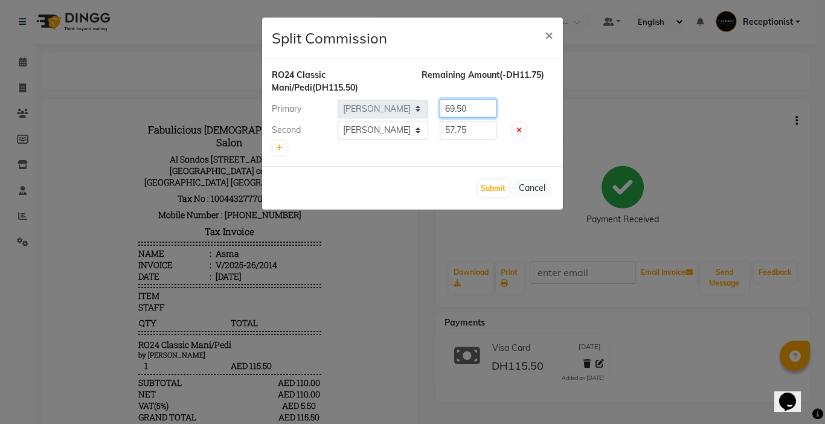
type input "69.50"
click at [474, 133] on input "57.75" at bounding box center [468, 130] width 57 height 19
type input "5"
type input "6"
type input "46"
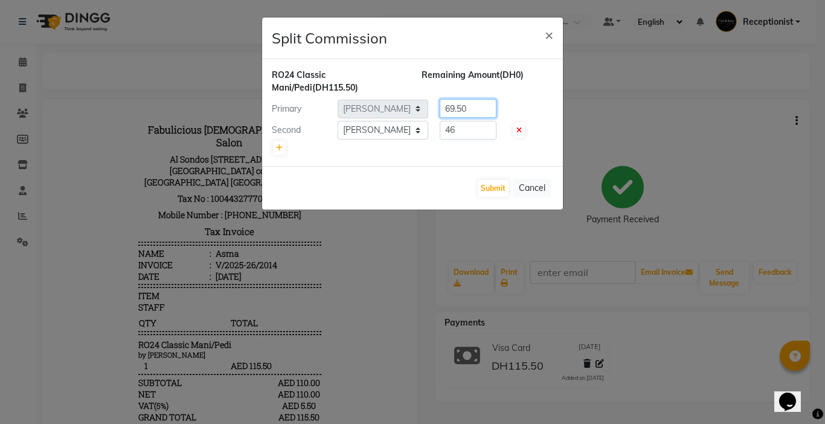
click at [484, 107] on input "69.50" at bounding box center [468, 108] width 57 height 19
type input "63.50"
click at [470, 129] on input "46" at bounding box center [468, 130] width 57 height 19
type input "4"
type input "52"
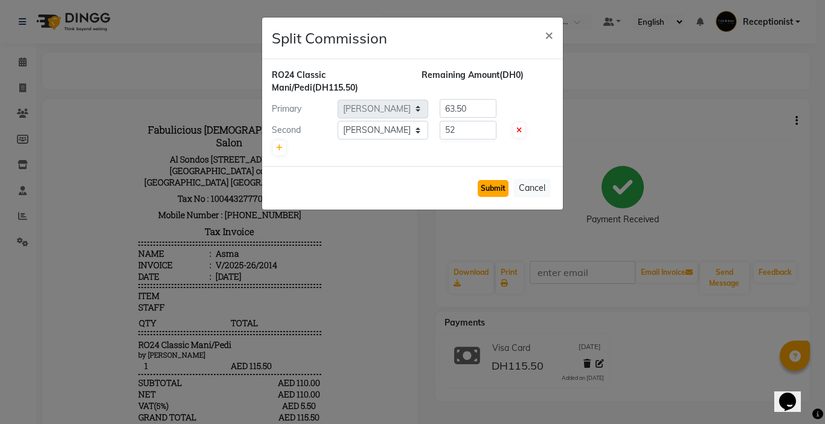
click at [492, 186] on button "Submit" at bounding box center [493, 188] width 31 height 17
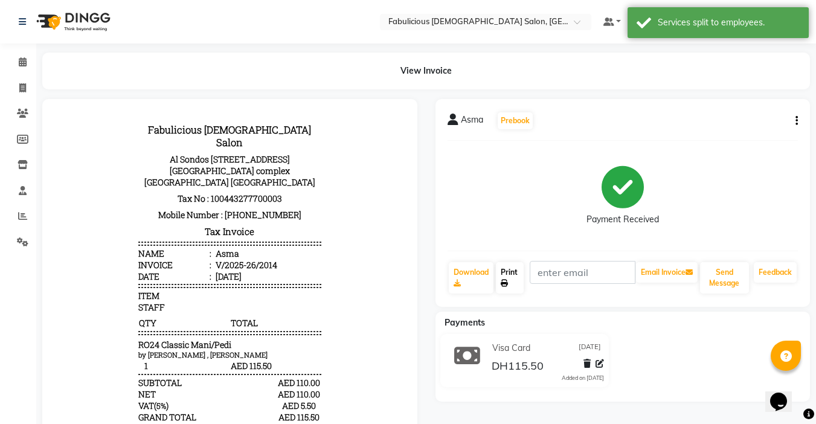
click at [514, 277] on link "Print" at bounding box center [510, 277] width 28 height 31
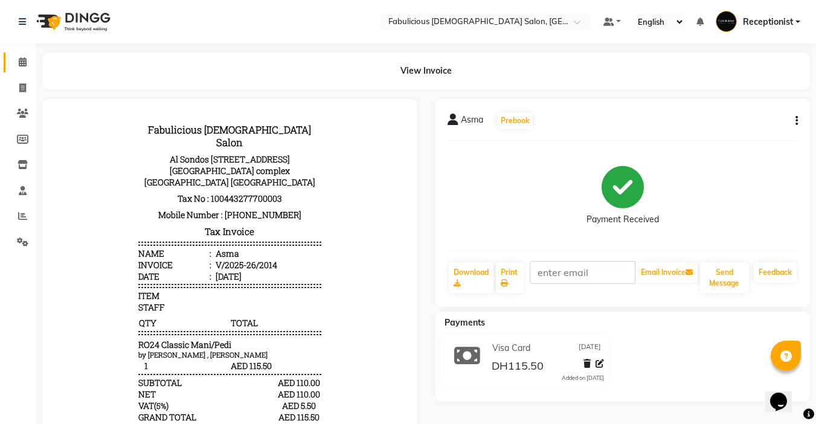
click at [24, 60] on icon at bounding box center [23, 61] width 8 height 9
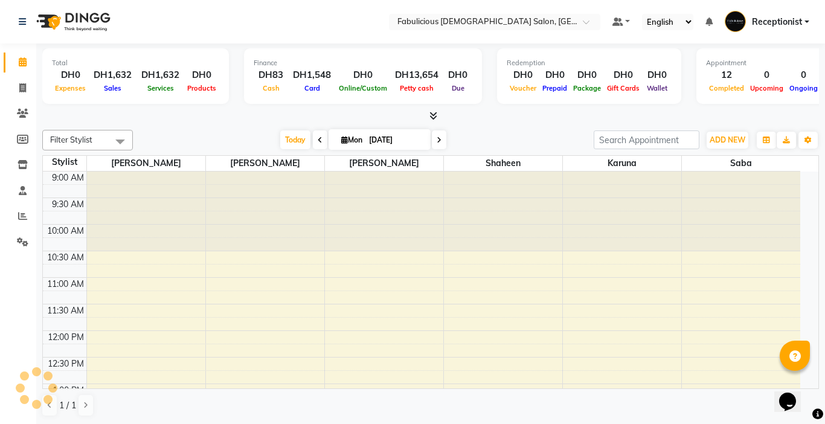
click at [25, 59] on icon at bounding box center [23, 61] width 8 height 9
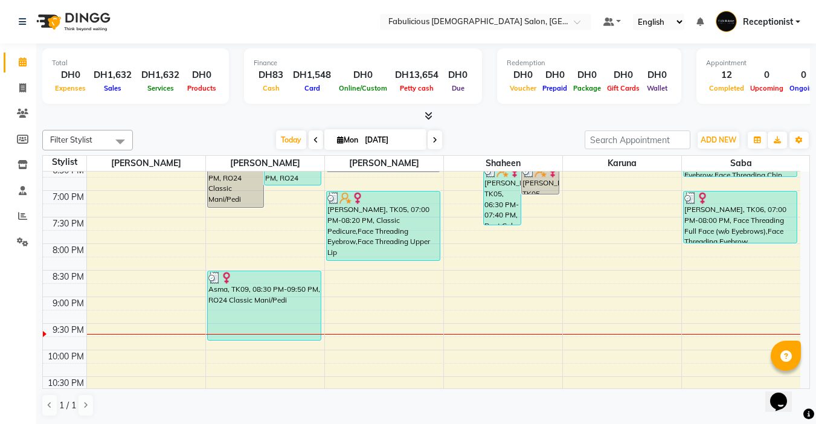
scroll to position [483, 0]
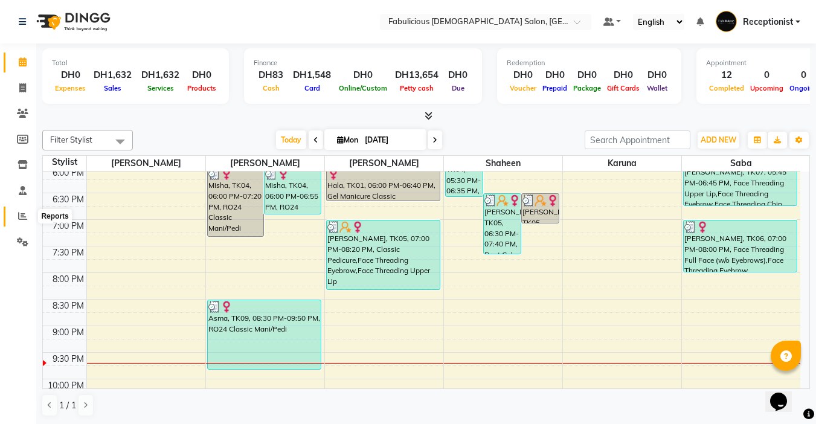
click at [23, 216] on icon at bounding box center [22, 215] width 9 height 9
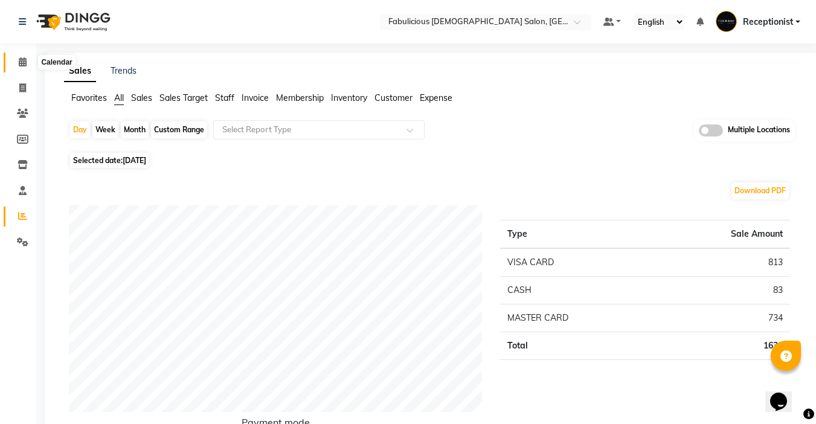
click at [19, 60] on icon at bounding box center [23, 61] width 8 height 9
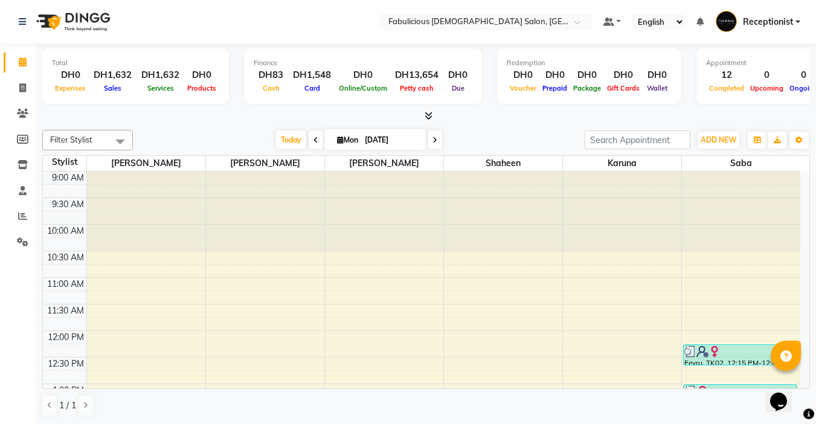
click at [433, 137] on icon at bounding box center [435, 140] width 5 height 7
type input "02-09-2025"
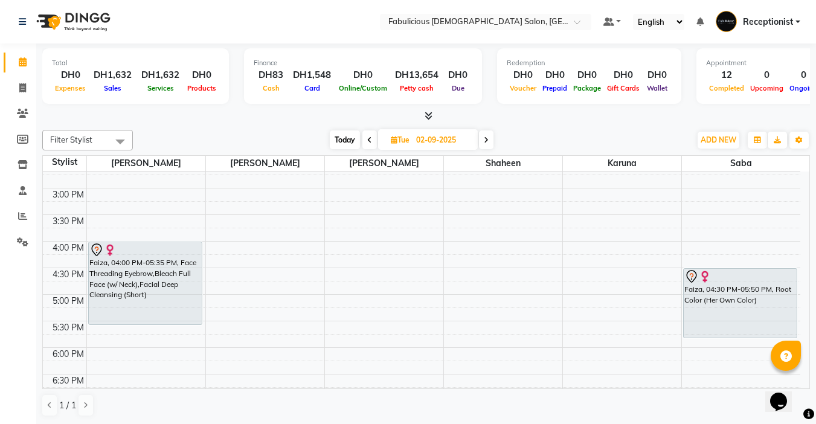
scroll to position [362, 0]
